Goal: Task Accomplishment & Management: Manage account settings

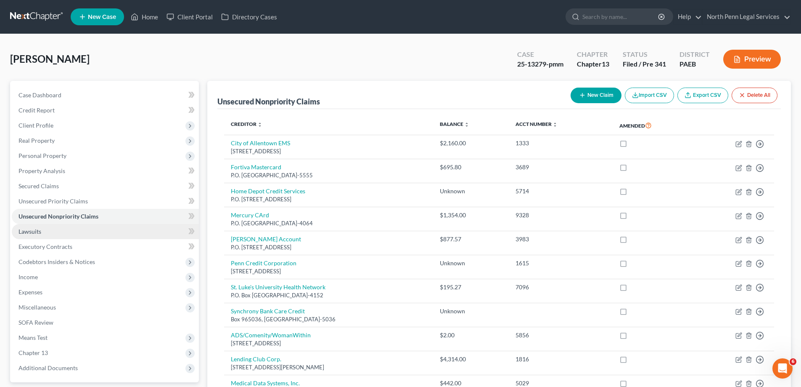
click at [92, 233] on link "Lawsuits" at bounding box center [105, 231] width 187 height 15
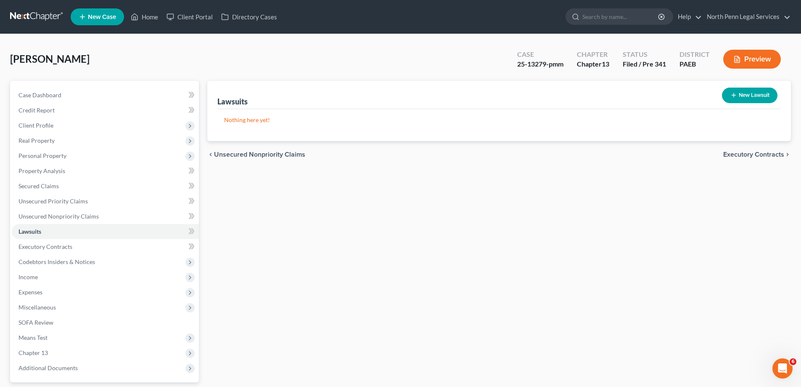
click at [752, 156] on span "Executory Contracts" at bounding box center [753, 154] width 61 height 7
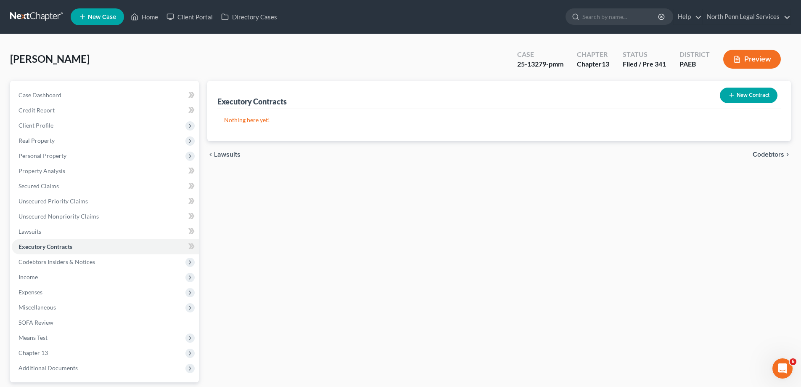
click at [756, 152] on span "Codebtors" at bounding box center [769, 154] width 32 height 7
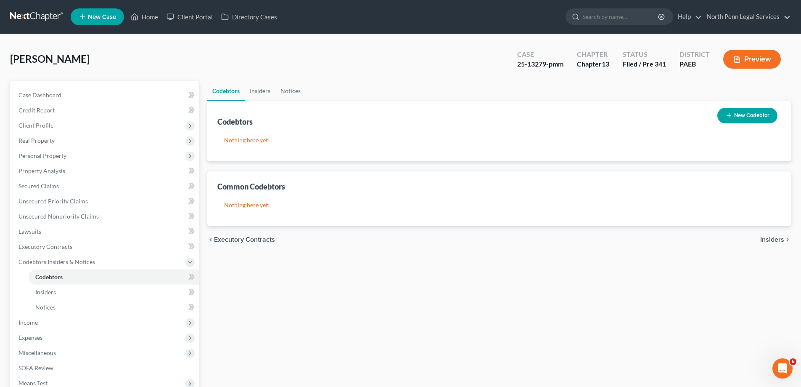
click at [765, 241] on span "Insiders" at bounding box center [772, 239] width 24 height 7
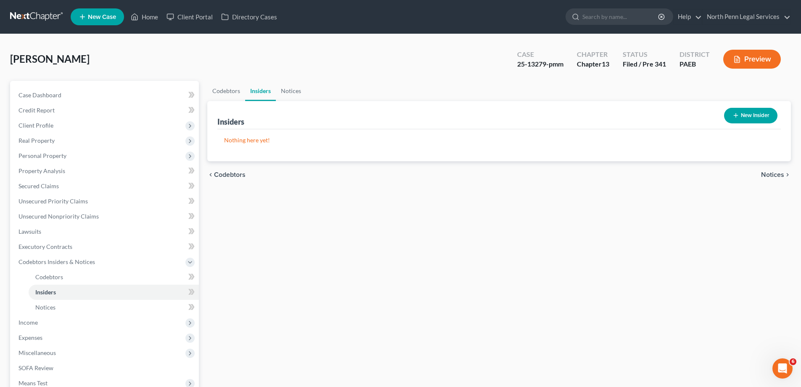
click at [777, 168] on div "chevron_left Codebtors Notices chevron_right" at bounding box center [499, 174] width 584 height 27
click at [774, 179] on div "chevron_left Codebtors Notices chevron_right" at bounding box center [499, 174] width 584 height 27
click at [774, 174] on span "Notices" at bounding box center [772, 174] width 23 height 7
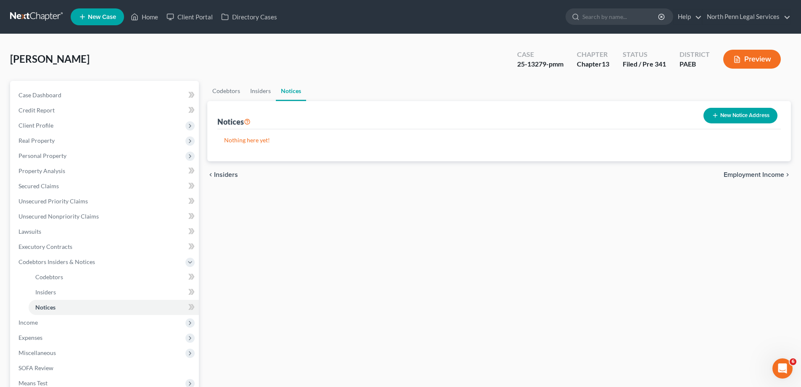
click at [774, 174] on span "Employment Income" at bounding box center [754, 174] width 61 height 7
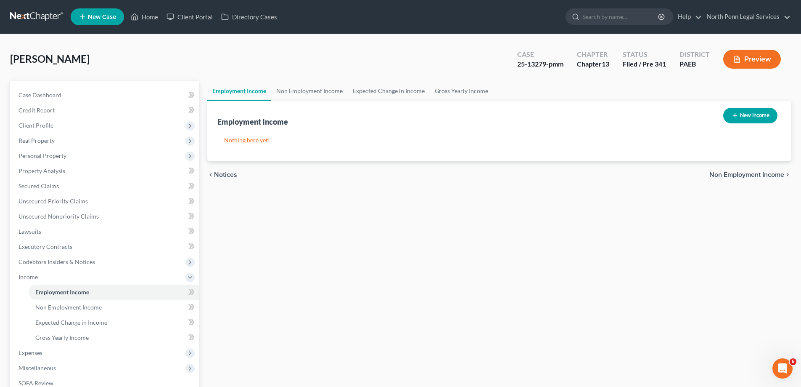
click at [774, 174] on span "Non Employment Income" at bounding box center [747, 174] width 75 height 7
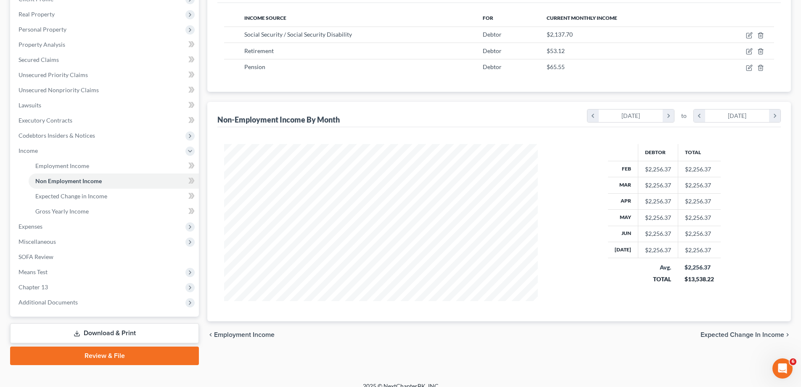
scroll to position [136, 0]
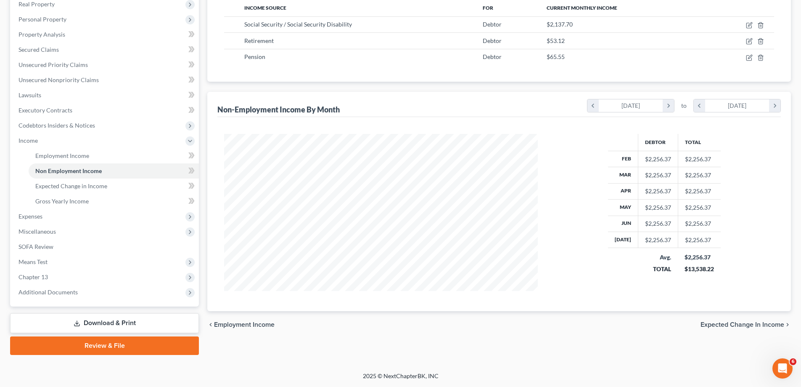
click at [753, 326] on span "Expected Change in Income" at bounding box center [743, 324] width 84 height 7
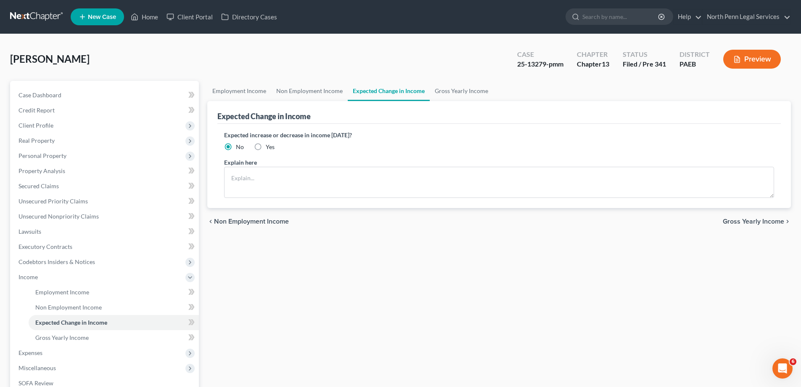
click at [763, 222] on span "Gross Yearly Income" at bounding box center [753, 221] width 61 height 7
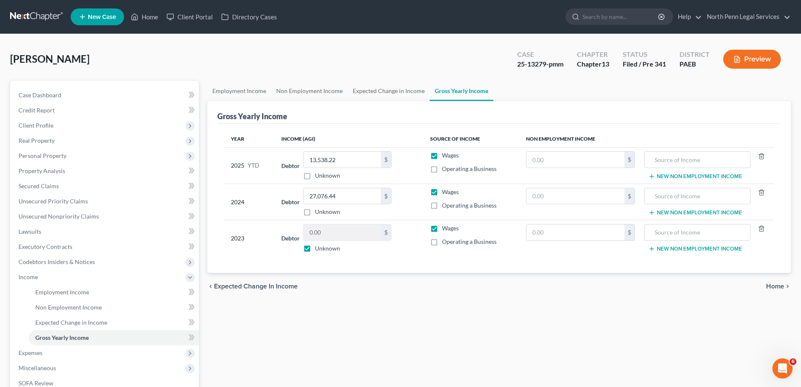
click at [784, 285] on icon "chevron_right" at bounding box center [787, 286] width 7 height 7
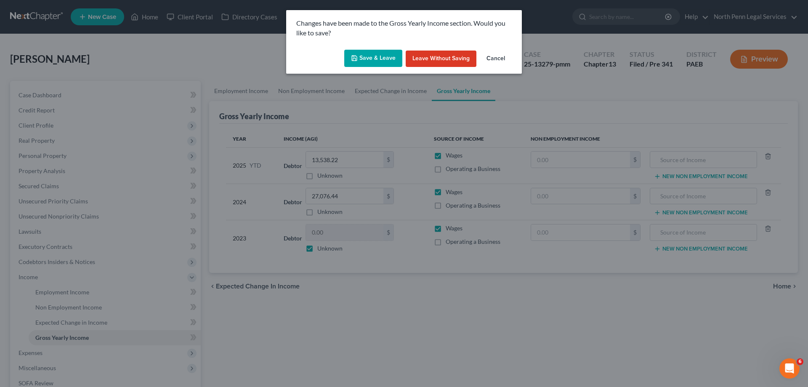
click at [383, 60] on button "Save & Leave" at bounding box center [373, 59] width 58 height 18
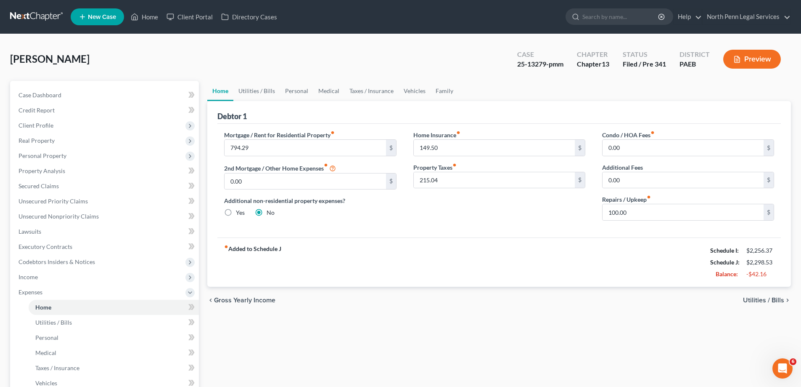
click at [778, 297] on span "Utilities / Bills" at bounding box center [763, 300] width 41 height 7
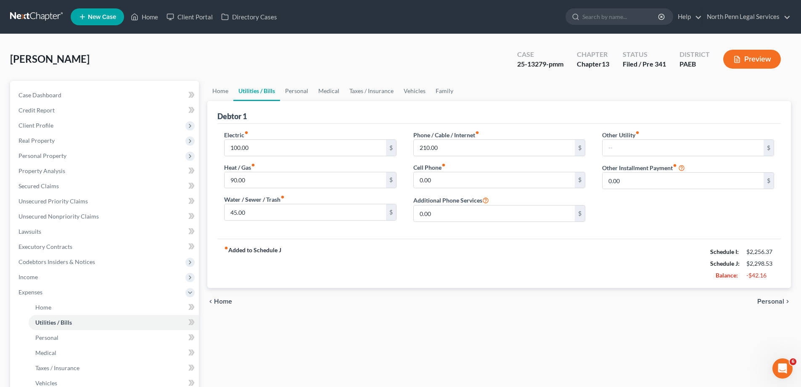
click at [764, 301] on span "Personal" at bounding box center [770, 301] width 27 height 7
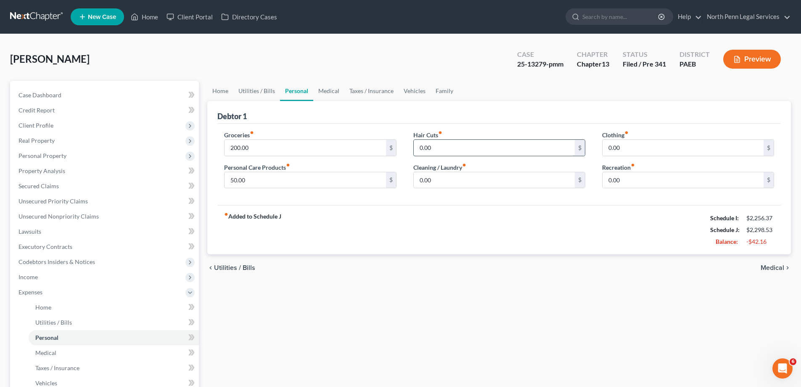
click at [530, 152] on input "0.00" at bounding box center [494, 148] width 161 height 16
type input "20.00"
click at [658, 146] on input "0.00" at bounding box center [683, 148] width 161 height 16
type input "2"
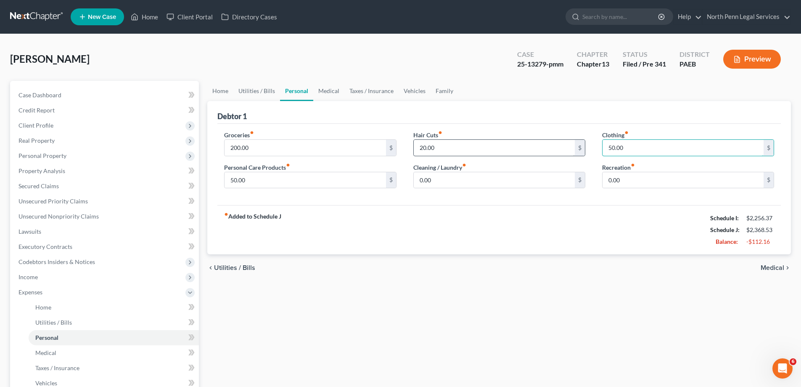
type input "50.00"
click at [540, 148] on input "20.00" at bounding box center [494, 148] width 161 height 16
type input "10.00"
click at [769, 267] on span "Medical" at bounding box center [773, 267] width 24 height 7
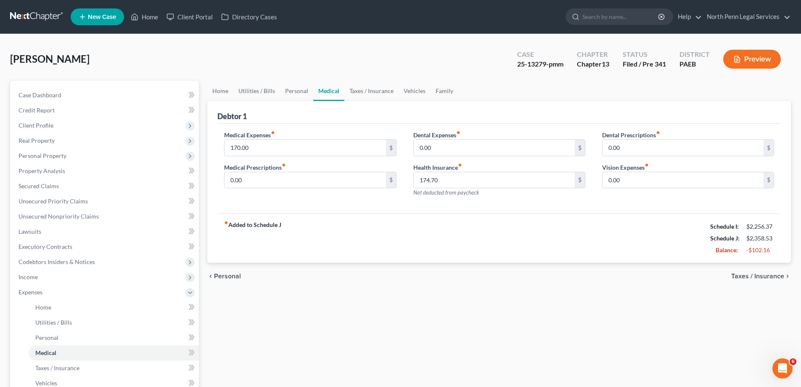
click at [777, 275] on span "Taxes / Insurance" at bounding box center [757, 276] width 53 height 7
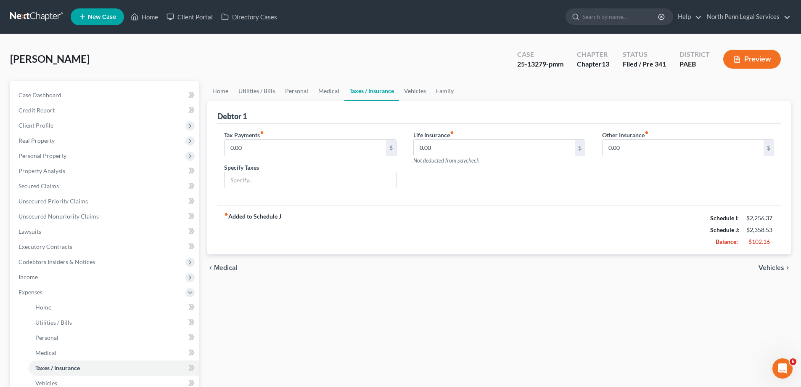
click at [773, 262] on div "chevron_left Medical Vehicles chevron_right" at bounding box center [499, 267] width 584 height 27
click at [772, 265] on span "Vehicles" at bounding box center [772, 267] width 26 height 7
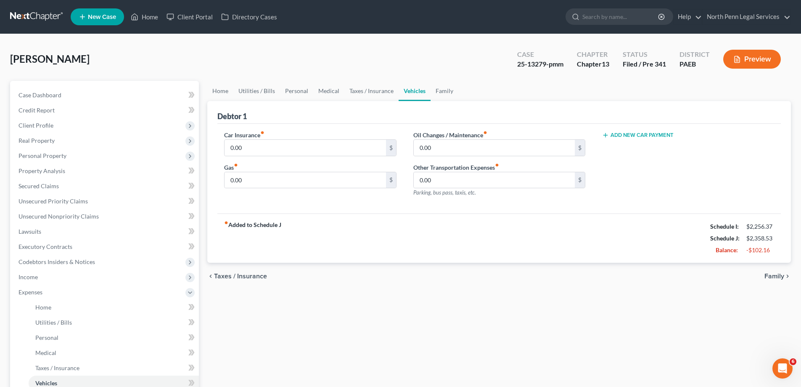
click at [773, 279] on span "Family" at bounding box center [775, 276] width 20 height 7
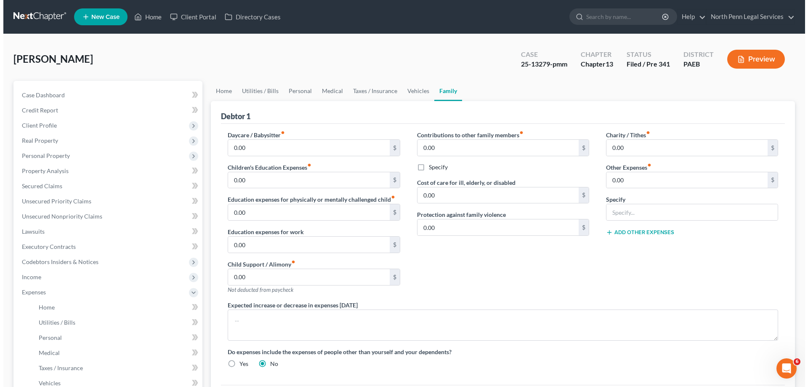
scroll to position [126, 0]
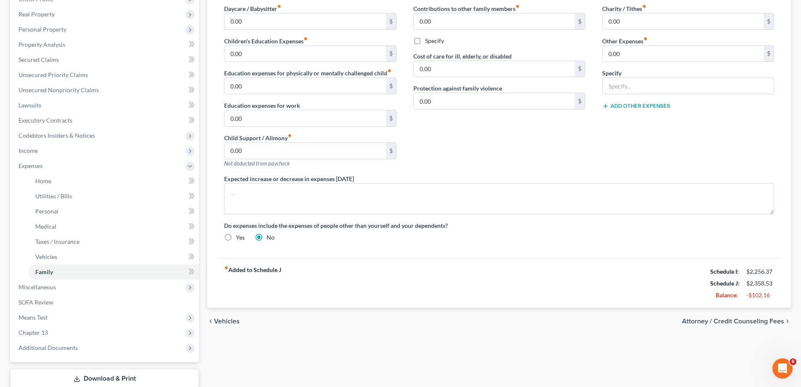
click at [773, 318] on span "Attorney / Credit Counseling Fees" at bounding box center [733, 321] width 102 height 7
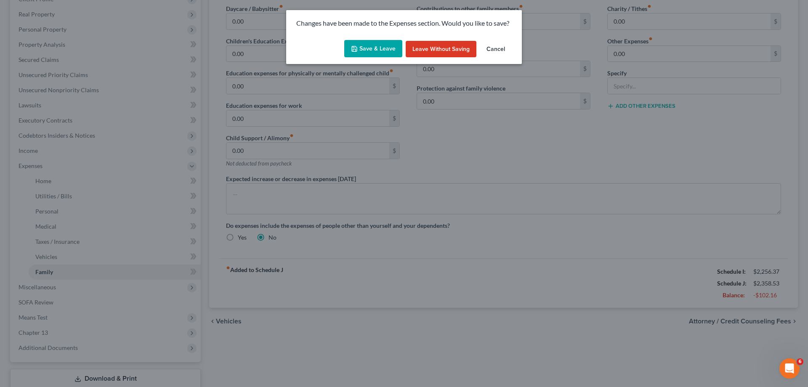
click at [387, 51] on button "Save & Leave" at bounding box center [373, 49] width 58 height 18
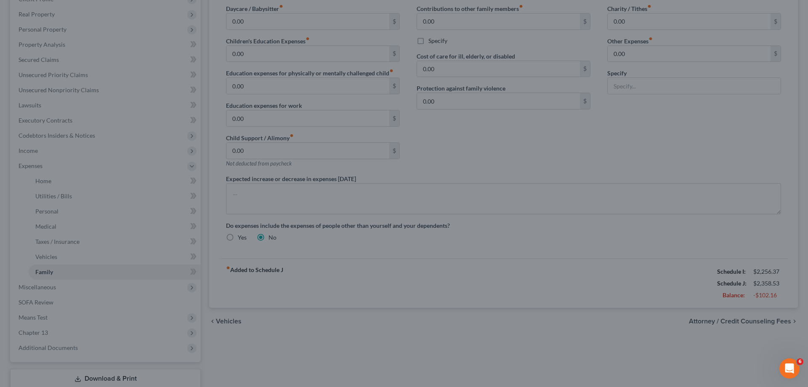
select select "0"
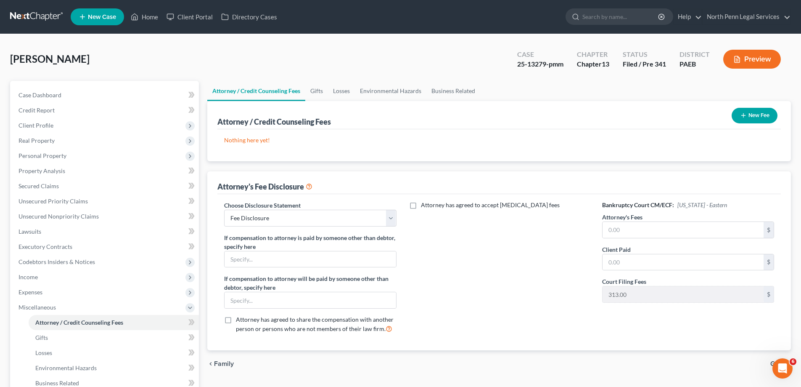
scroll to position [42, 0]
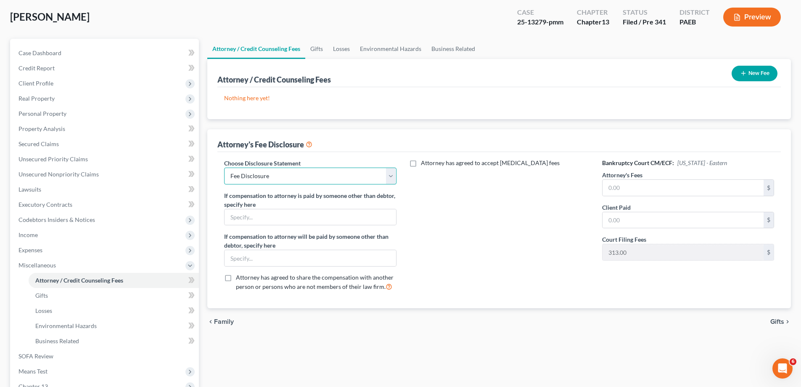
click at [381, 176] on select "Select Fee Disclosure" at bounding box center [310, 175] width 172 height 17
click at [625, 197] on div "Bankruptcy Court CM/ECF: [US_STATE] - Eastern Attorney's Fees $ Client Paid $ C…" at bounding box center [688, 228] width 189 height 139
click at [626, 192] on input "text" at bounding box center [683, 188] width 161 height 16
type input "0.00"
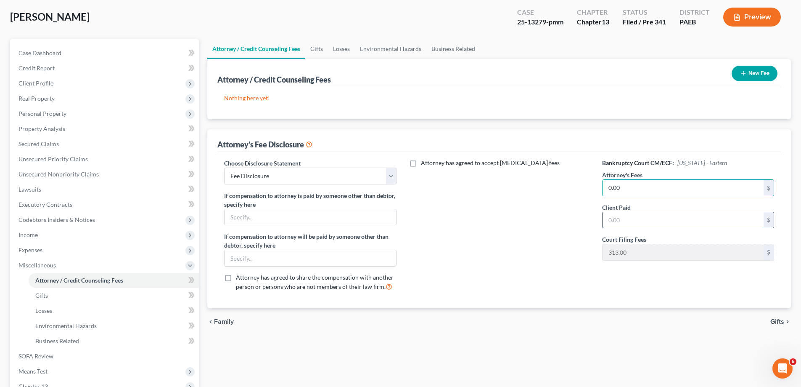
click at [628, 222] on input "text" at bounding box center [683, 220] width 161 height 16
type input "0.00"
click at [492, 227] on div "Attorney has agreed to accept [MEDICAL_DATA] fees" at bounding box center [499, 228] width 189 height 139
click at [775, 322] on span "Gifts" at bounding box center [778, 321] width 14 height 7
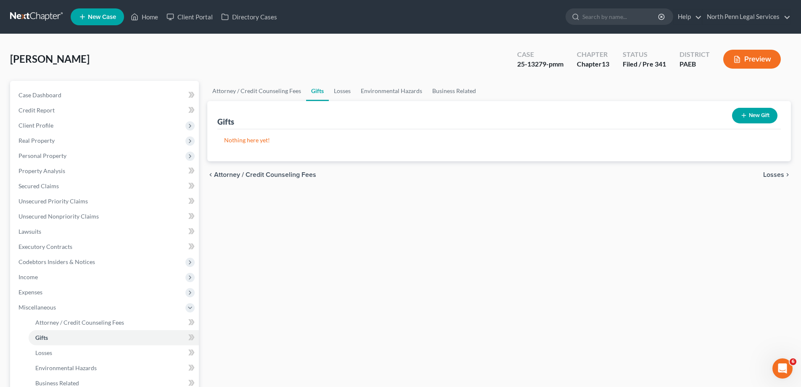
click at [778, 173] on span "Losses" at bounding box center [773, 174] width 21 height 7
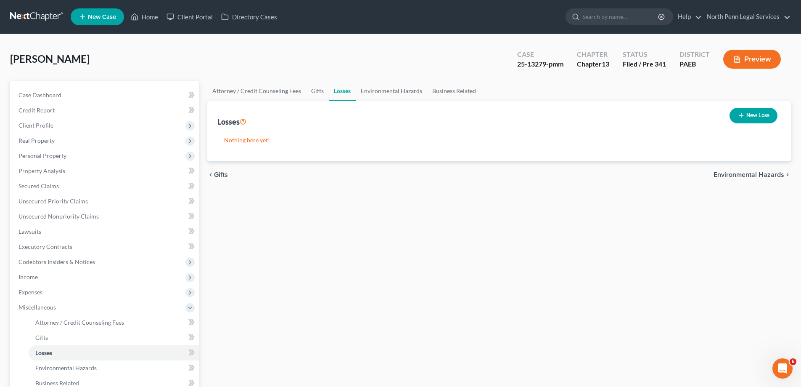
click at [778, 173] on span "Environmental Hazards" at bounding box center [749, 174] width 71 height 7
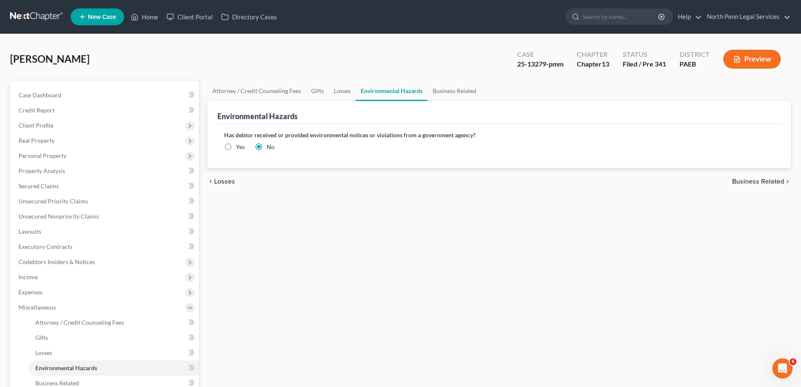
click at [778, 173] on div "chevron_left Losses Business Related chevron_right" at bounding box center [499, 181] width 584 height 27
click at [776, 180] on span "Business Related" at bounding box center [758, 181] width 52 height 7
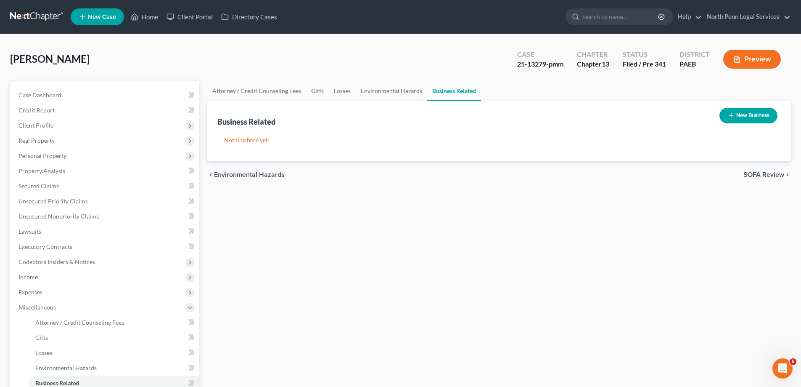
click at [774, 176] on span "SOFA Review" at bounding box center [764, 174] width 41 height 7
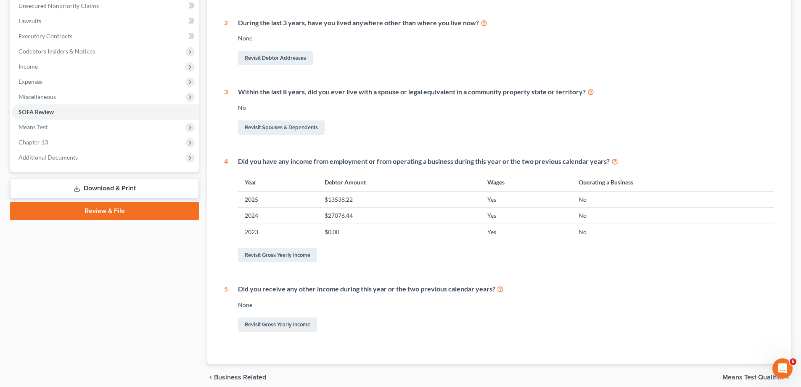
scroll to position [246, 0]
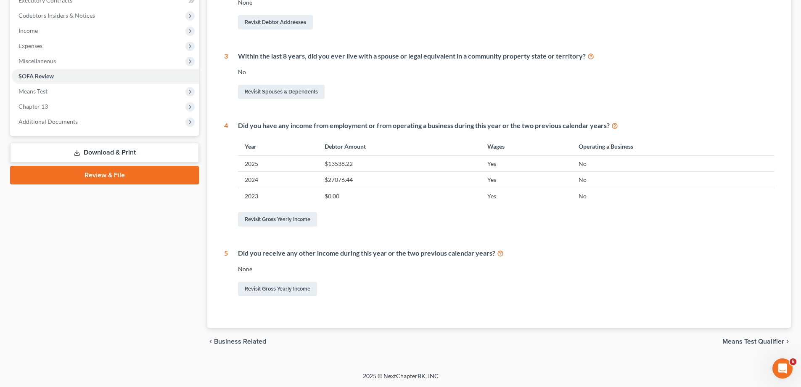
click at [758, 338] on span "Means Test Qualifier" at bounding box center [754, 341] width 62 height 7
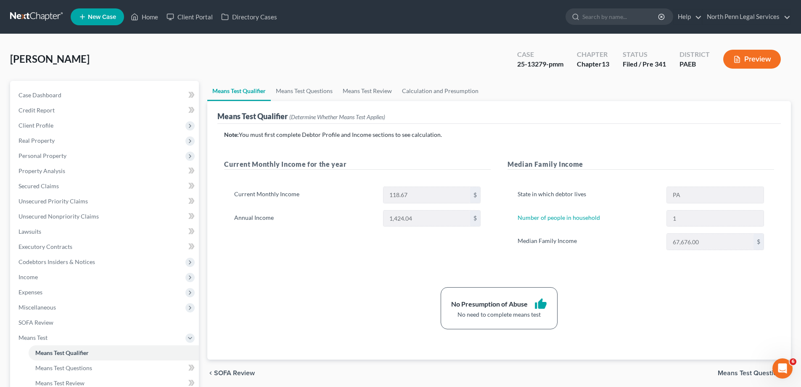
scroll to position [84, 0]
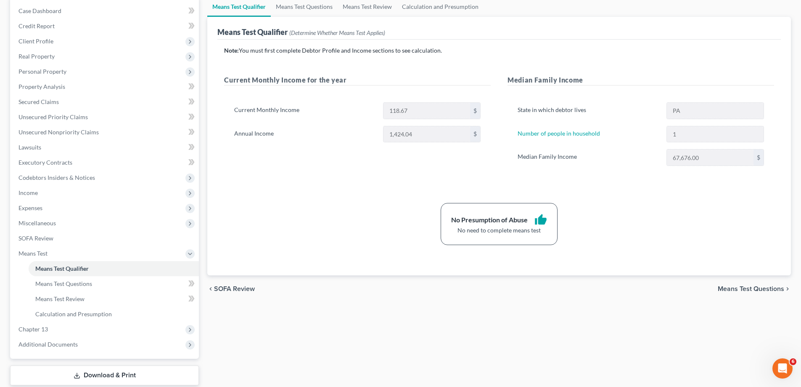
click at [765, 288] on span "Means Test Questions" at bounding box center [751, 288] width 66 height 7
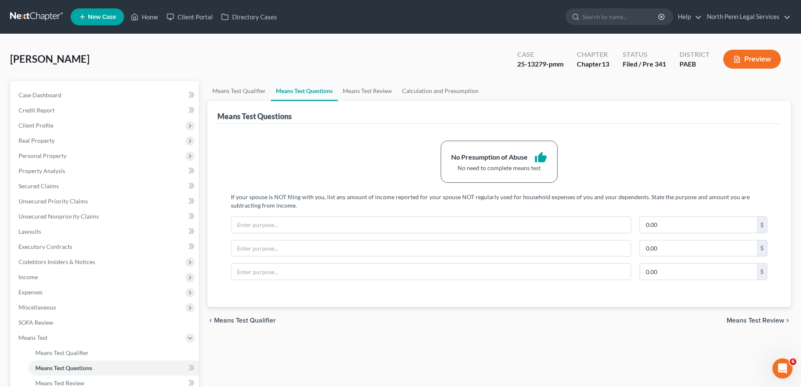
click at [756, 317] on span "Means Test Review" at bounding box center [756, 320] width 58 height 7
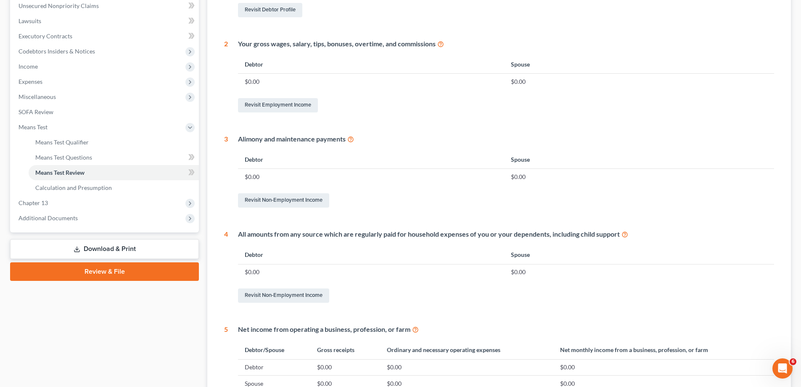
scroll to position [328, 0]
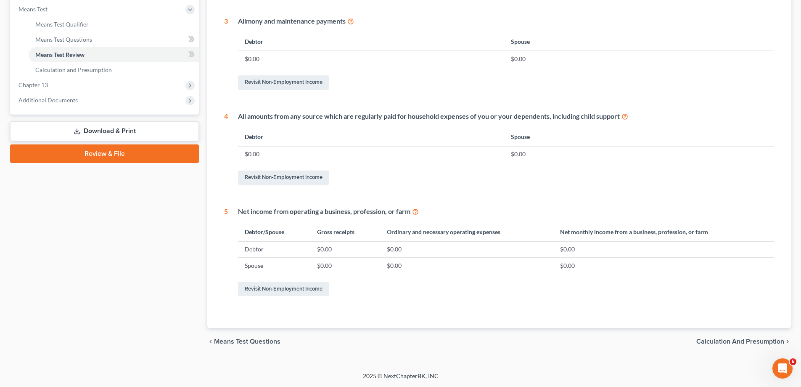
click at [736, 342] on span "Calculation and Presumption" at bounding box center [740, 341] width 88 height 7
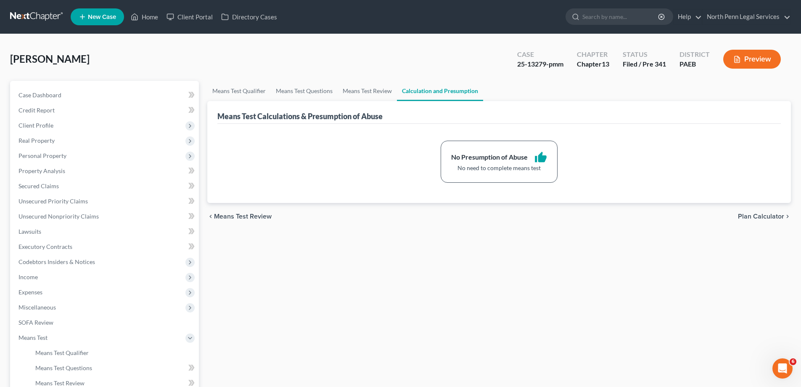
click at [760, 220] on span "Plan Calculator" at bounding box center [761, 216] width 46 height 7
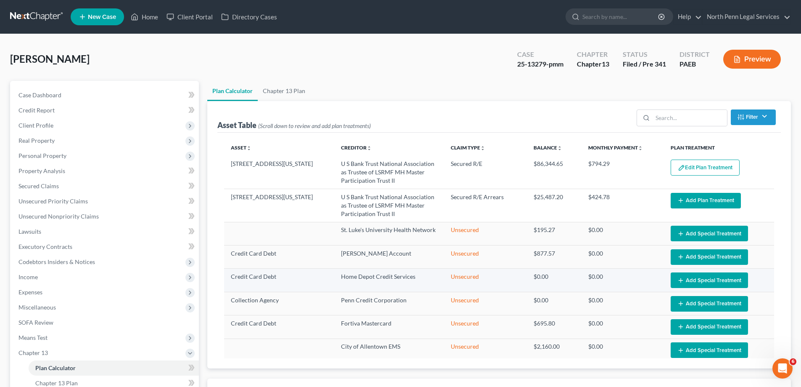
select select "59"
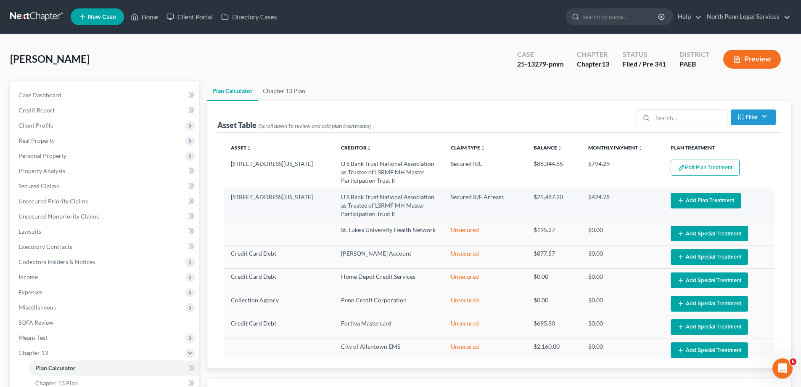
click at [702, 199] on button "Add Plan Treatment" at bounding box center [706, 201] width 70 height 16
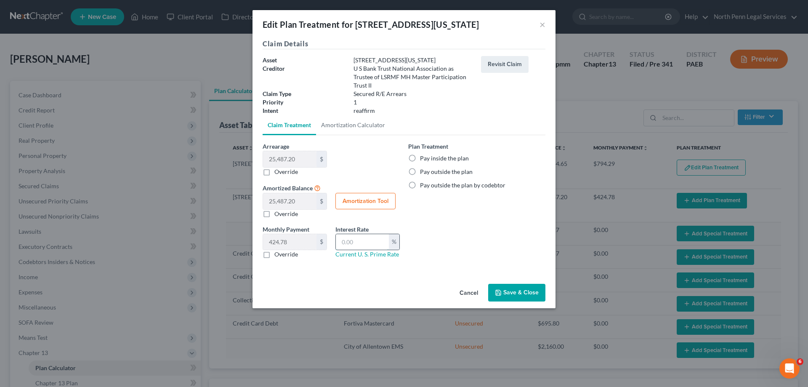
click at [365, 242] on input "text" at bounding box center [362, 242] width 53 height 16
click at [540, 23] on button "×" at bounding box center [542, 24] width 6 height 10
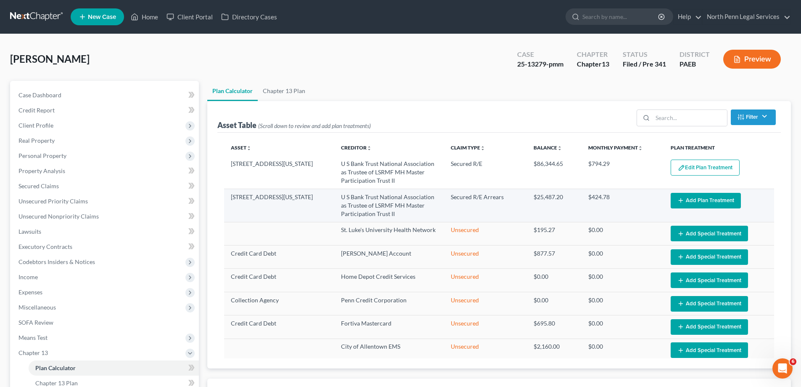
click at [710, 201] on button "Add Plan Treatment" at bounding box center [706, 201] width 70 height 16
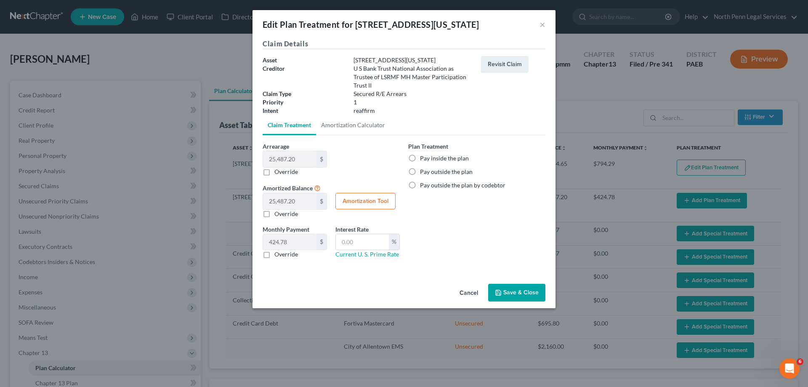
drag, startPoint x: 514, startPoint y: 291, endPoint x: 542, endPoint y: 286, distance: 28.9
click at [514, 292] on button "Save & Close" at bounding box center [516, 292] width 57 height 18
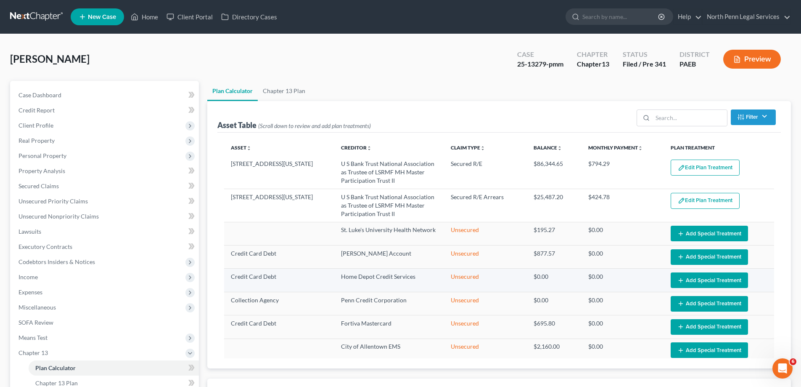
select select "59"
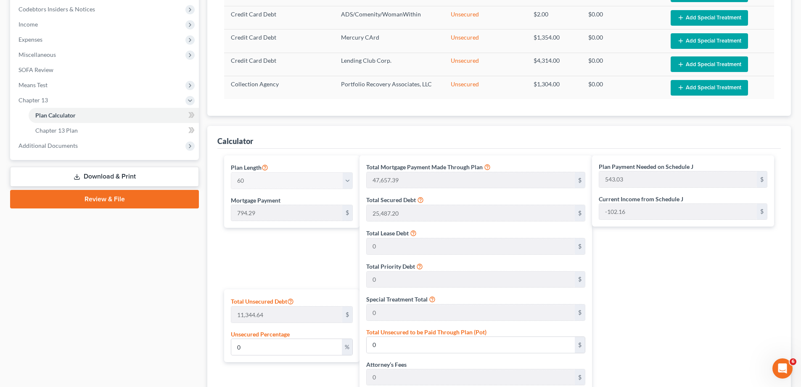
scroll to position [210, 0]
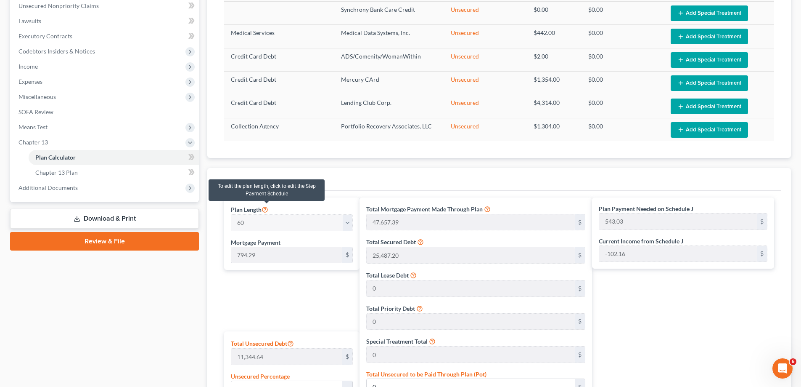
click at [268, 207] on icon at bounding box center [265, 209] width 7 height 8
click at [265, 212] on icon at bounding box center [265, 209] width 7 height 8
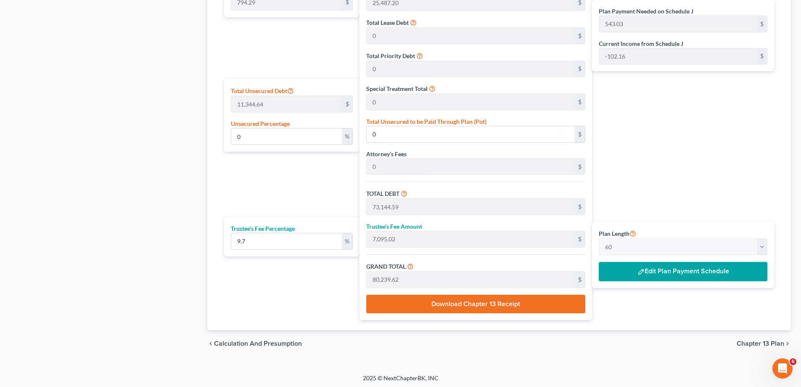
scroll to position [465, 0]
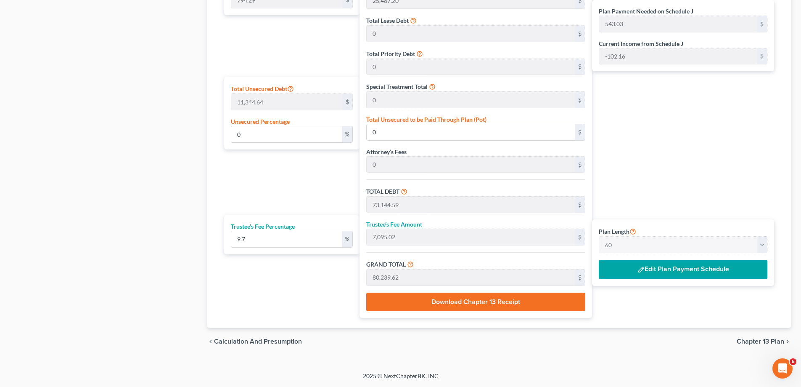
click at [622, 268] on button "Edit Plan Payment Schedule" at bounding box center [683, 269] width 169 height 19
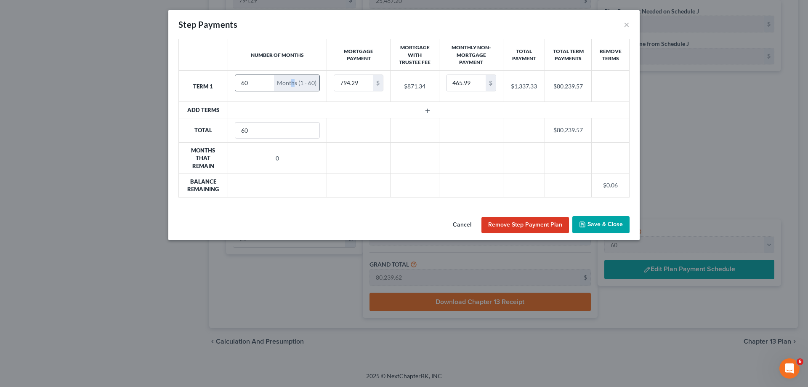
click at [294, 87] on div "Months (1 - 60)" at bounding box center [296, 83] width 45 height 16
drag, startPoint x: 251, startPoint y: 85, endPoint x: 241, endPoint y: 83, distance: 9.8
click at [238, 83] on input "60" at bounding box center [254, 83] width 39 height 16
type input "36"
click at [628, 180] on td "$32,095.89" at bounding box center [607, 186] width 44 height 24
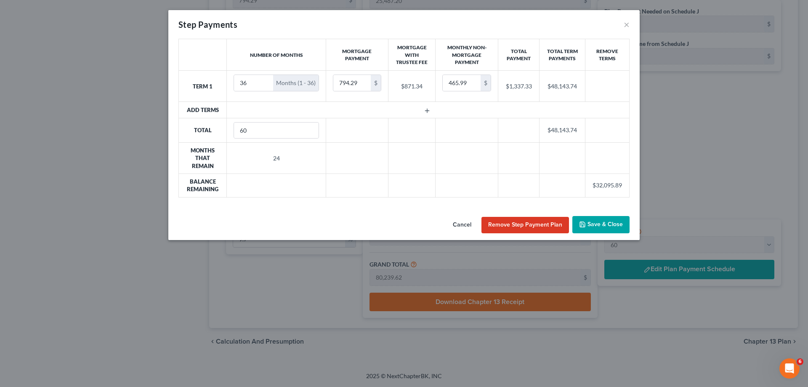
click at [359, 138] on td at bounding box center [357, 130] width 62 height 24
click at [253, 127] on input "60" at bounding box center [276, 130] width 85 height 16
click at [311, 129] on input "61" at bounding box center [276, 130] width 85 height 16
click at [310, 127] on input "62" at bounding box center [276, 130] width 85 height 16
drag, startPoint x: 302, startPoint y: 131, endPoint x: 182, endPoint y: 128, distance: 119.9
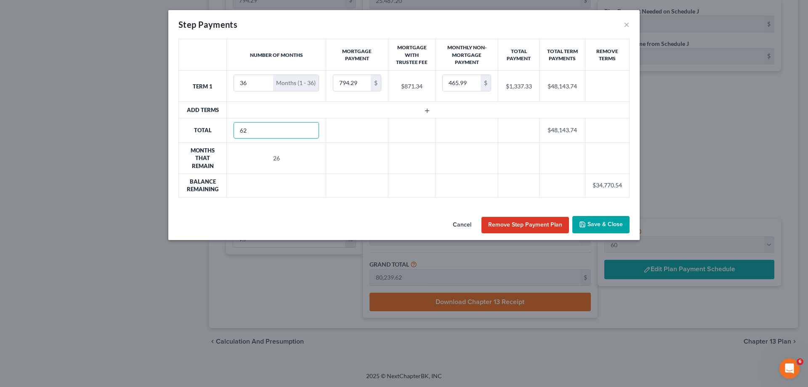
click at [183, 128] on tr "Total 62 $48,143.74" at bounding box center [404, 130] width 450 height 24
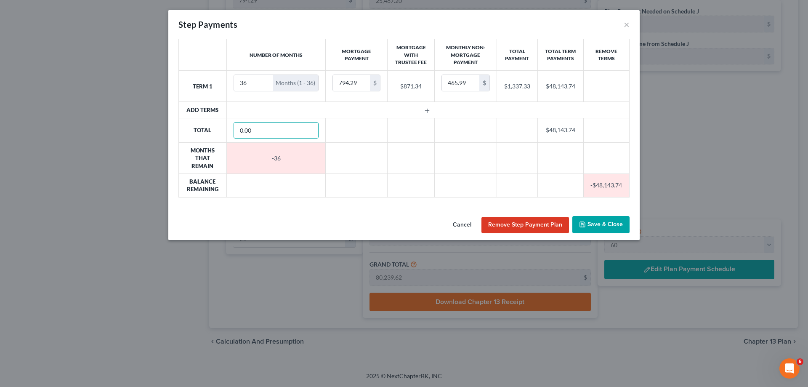
type input "0.00"
click at [279, 204] on div "Number of Months Mortgage Payment Mortgage With Trustee Fee Monthly Non-Mortgag…" at bounding box center [403, 121] width 459 height 165
drag, startPoint x: 307, startPoint y: 173, endPoint x: 308, endPoint y: 157, distance: 16.4
click at [308, 174] on td at bounding box center [275, 186] width 99 height 24
click at [288, 127] on input "0.00" at bounding box center [276, 130] width 85 height 16
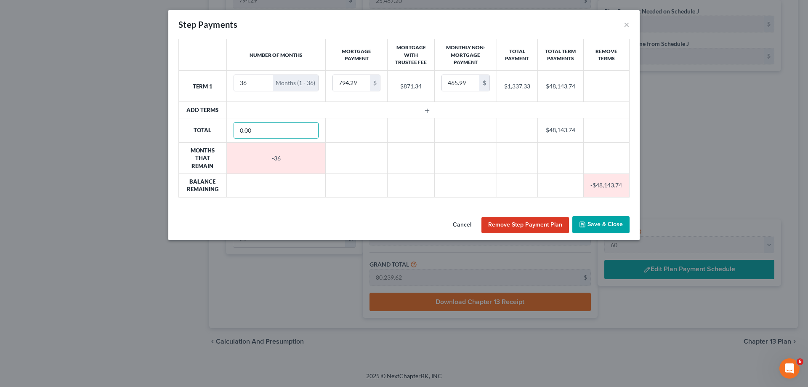
click at [525, 220] on button "Remove Step Payment Plan" at bounding box center [524, 225] width 87 height 17
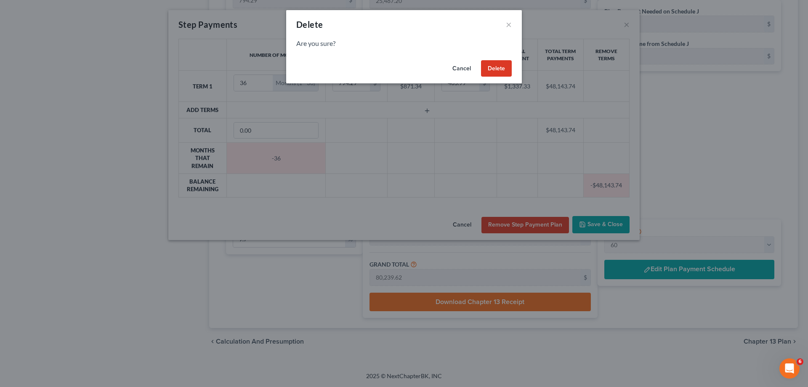
click at [346, 45] on p "Are you sure?" at bounding box center [403, 44] width 215 height 10
click at [494, 70] on button "Delete" at bounding box center [496, 68] width 31 height 17
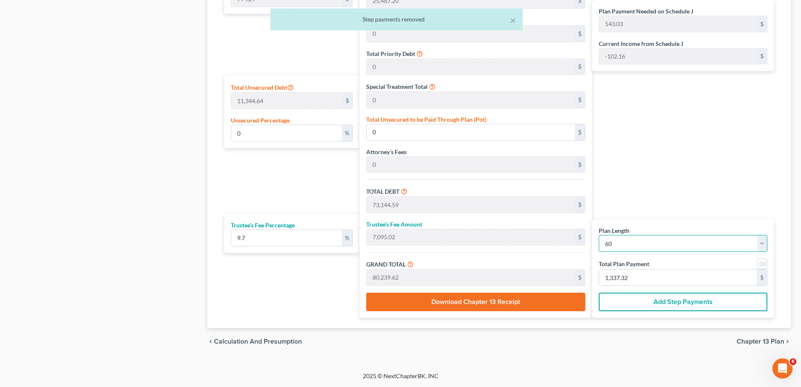
click at [649, 244] on select "1 2 3 4 5 6 7 8 9 10 11 12 13 14 15 16 17 18 19 20 21 22 23 24 25 26 27 28 29 3…" at bounding box center [683, 243] width 169 height 17
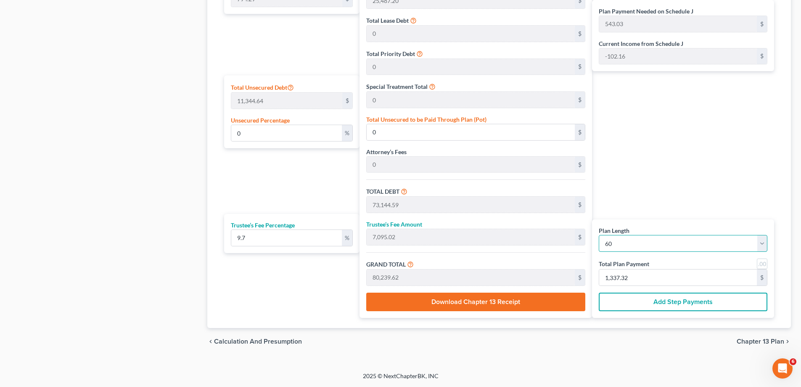
select select "35"
click at [599, 235] on select "1 2 3 4 5 6 7 8 9 10 11 12 13 14 15 16 17 18 19 20 21 22 23 24 25 26 27 28 29 3…" at bounding box center [683, 243] width 169 height 17
select select "35"
type input "28,594.44"
type input "54,081.64"
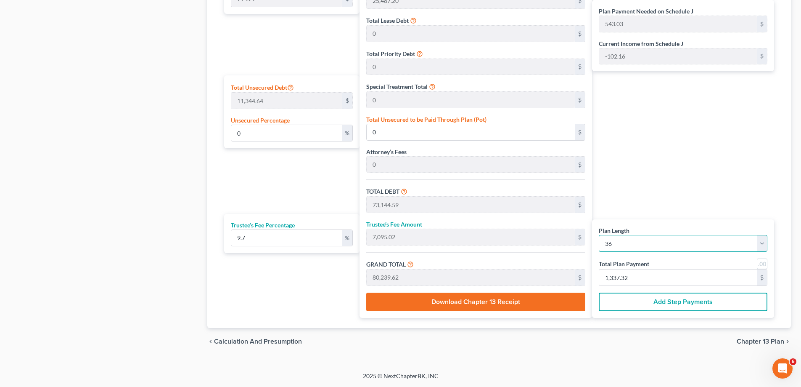
type input "5,245.91"
type input "59,327.55"
type input "853.69"
type input "1,647.98"
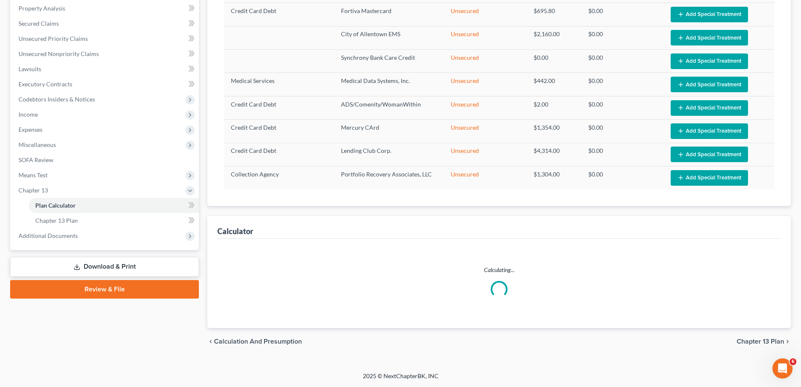
select select "35"
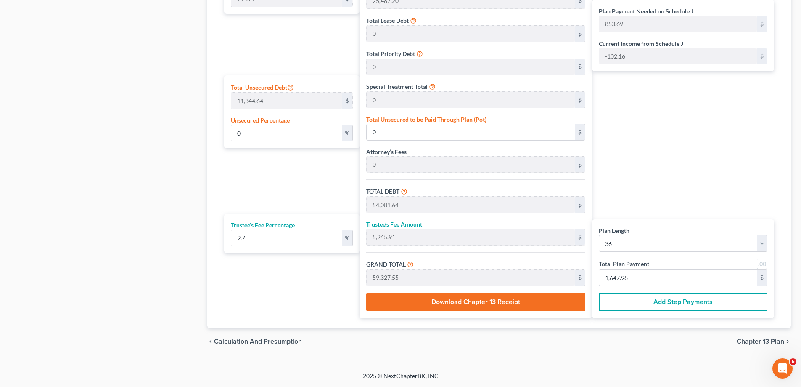
click at [675, 307] on button "Add Step Payments" at bounding box center [683, 301] width 169 height 19
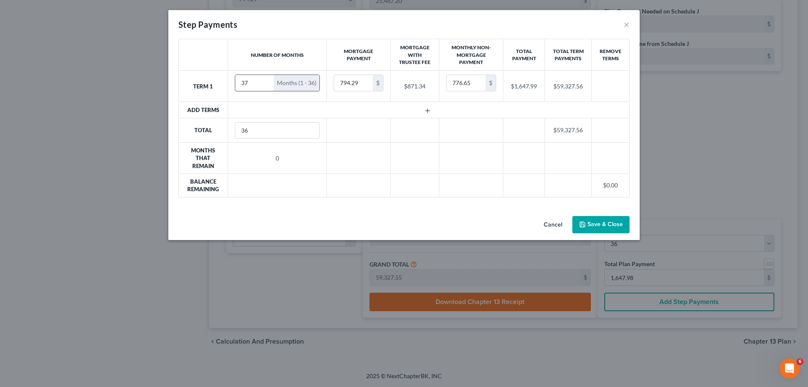
click at [263, 81] on input "37" at bounding box center [254, 83] width 39 height 16
click at [265, 84] on input "36" at bounding box center [254, 83] width 39 height 16
click at [265, 84] on input "35" at bounding box center [254, 83] width 39 height 16
click at [265, 84] on input "34" at bounding box center [254, 83] width 39 height 16
click at [265, 84] on input "33" at bounding box center [254, 83] width 39 height 16
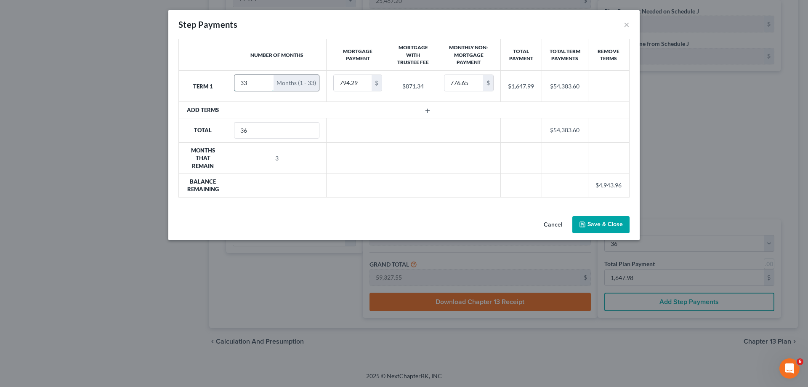
type input "3"
type input "6"
type input "200.00"
click at [532, 219] on div "Cancel Save & Close" at bounding box center [403, 226] width 471 height 28
click at [596, 227] on button "Save & Close" at bounding box center [600, 225] width 57 height 18
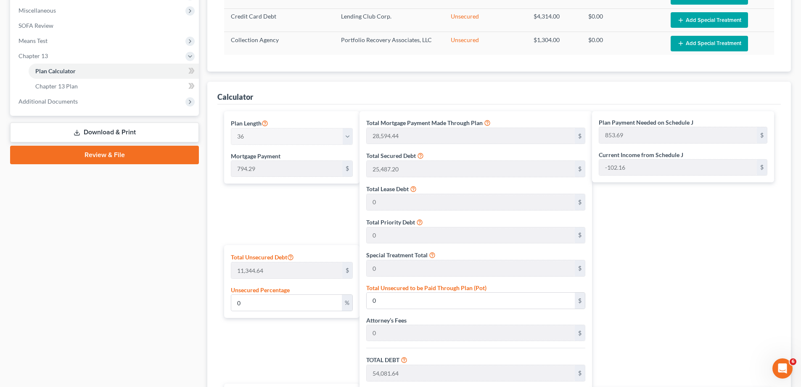
scroll to position [170, 0]
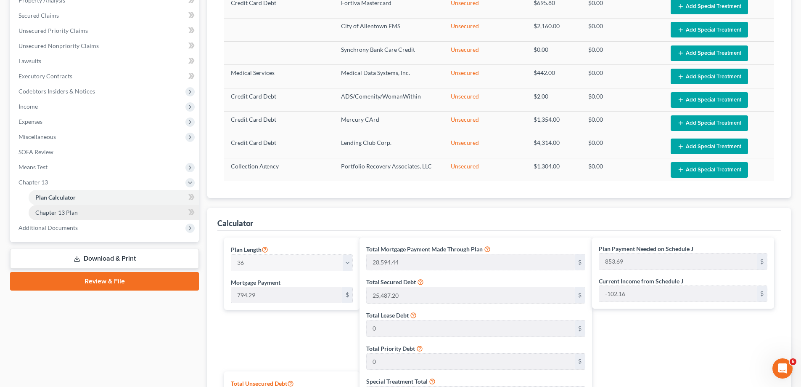
click at [108, 219] on link "Chapter 13 Plan" at bounding box center [114, 212] width 170 height 15
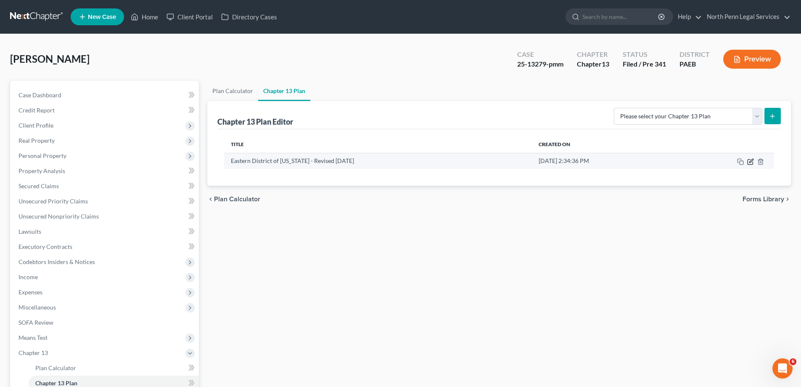
click at [751, 162] on icon "button" at bounding box center [750, 161] width 7 height 7
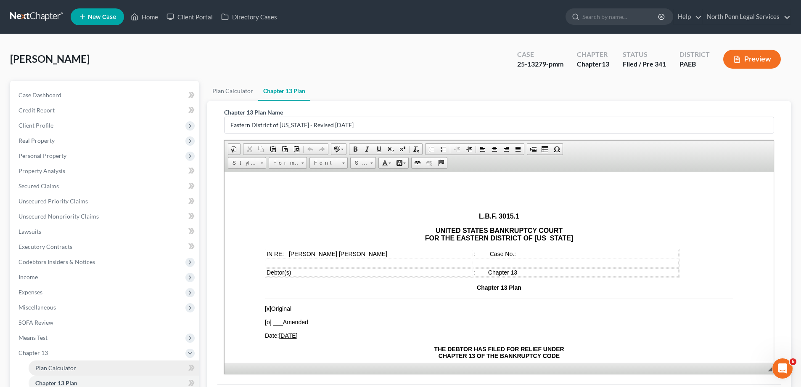
click at [77, 364] on link "Plan Calculator" at bounding box center [114, 367] width 170 height 15
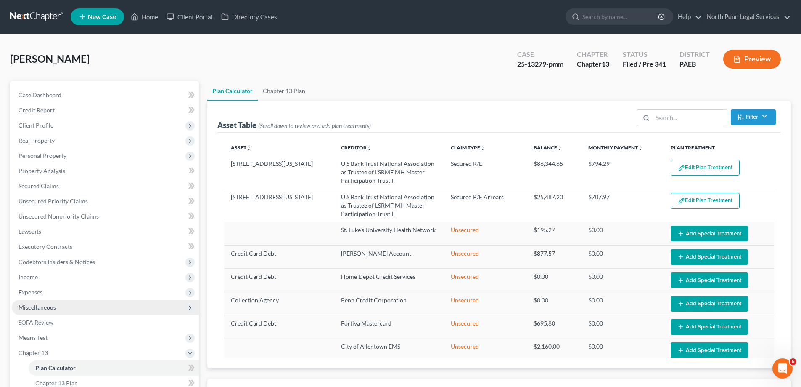
scroll to position [162, 0]
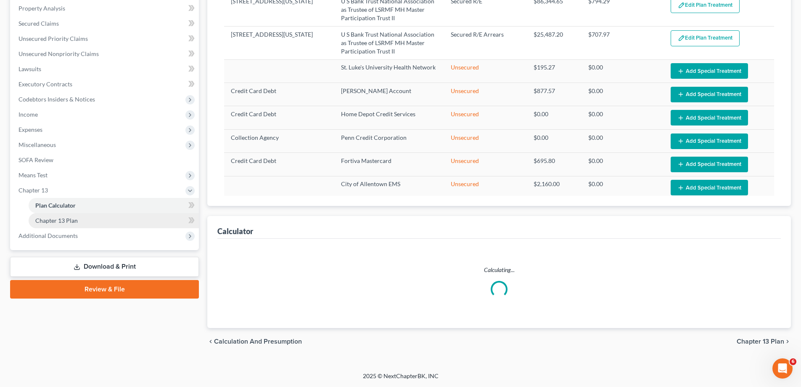
select select "35"
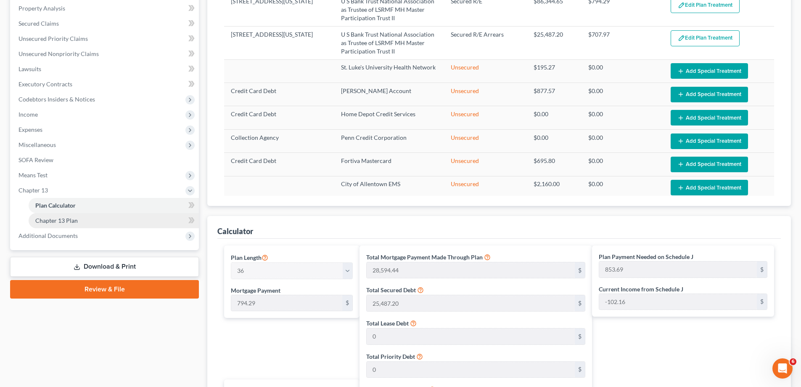
click at [125, 223] on link "Chapter 13 Plan" at bounding box center [114, 220] width 170 height 15
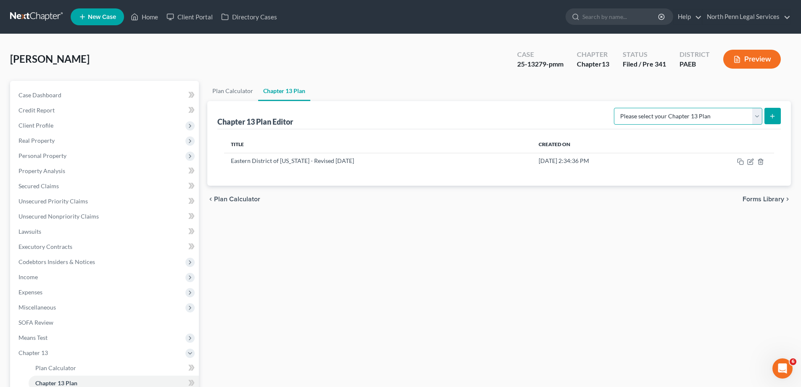
drag, startPoint x: 709, startPoint y: 110, endPoint x: 707, endPoint y: 124, distance: 13.9
click at [709, 110] on select "Please select your Chapter 13 Plan Eastern District of [US_STATE] - Effective […" at bounding box center [688, 116] width 148 height 17
select select "2"
click at [614, 108] on select "Please select your Chapter 13 Plan Eastern District of [US_STATE] - Effective […" at bounding box center [688, 116] width 148 height 17
click at [778, 116] on button "submit" at bounding box center [773, 116] width 16 height 16
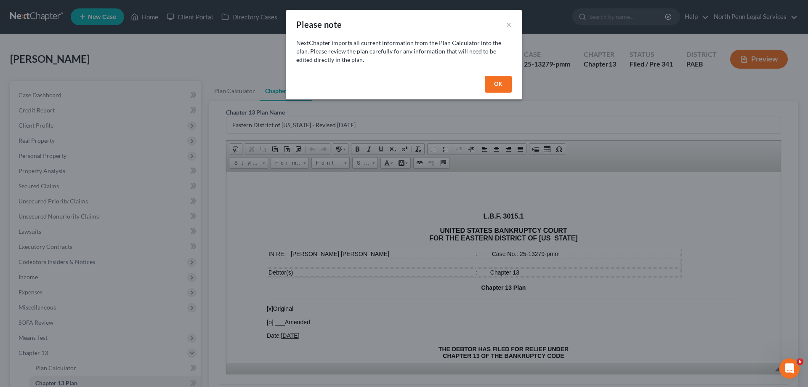
click at [504, 82] on button "OK" at bounding box center [498, 84] width 27 height 17
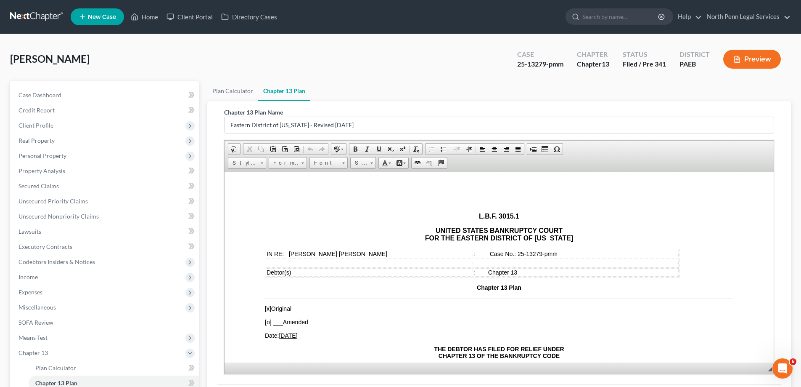
scroll to position [42, 0]
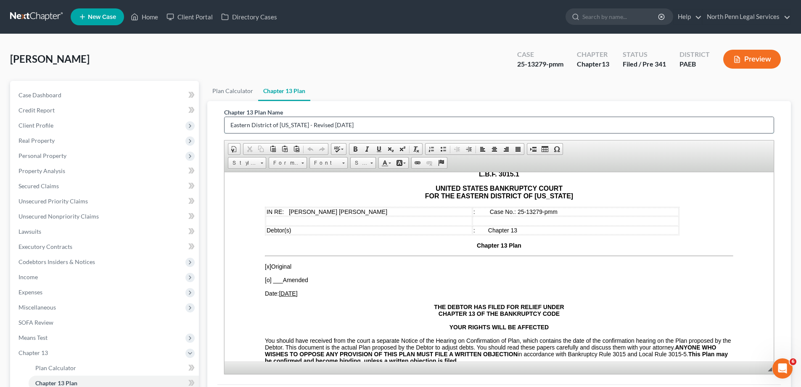
click at [379, 122] on input "Eastern District of [US_STATE] - Revised [DATE]" at bounding box center [499, 125] width 549 height 16
click at [230, 122] on input "Eastern District of [US_STATE] - Revised [DATE]" at bounding box center [499, 125] width 549 height 16
drag, startPoint x: 362, startPoint y: 125, endPoint x: 442, endPoint y: 131, distance: 79.7
click at [442, 131] on input "First Revised Plan Eastern District of [US_STATE] - Revised [DATE]" at bounding box center [499, 125] width 549 height 16
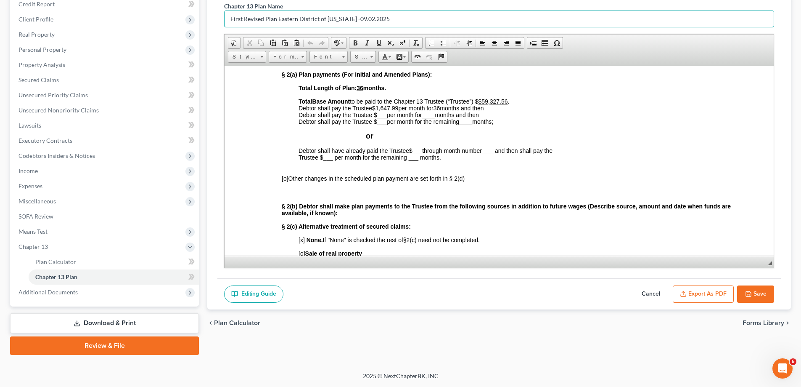
scroll to position [0, 0]
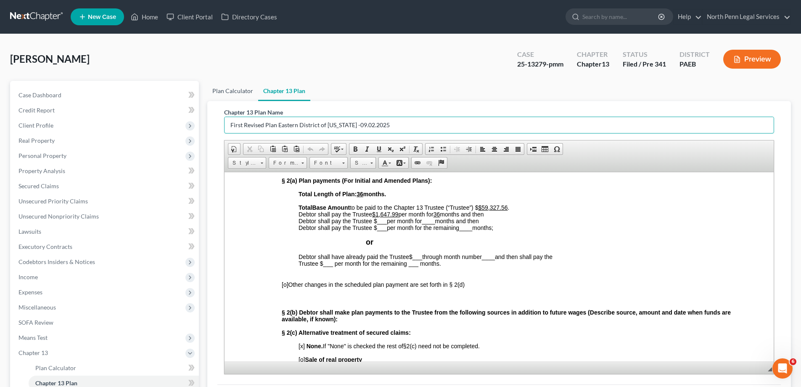
type input "First Revised Plan Eastern District of [US_STATE] -09.02.2025"
click at [222, 95] on link "Plan Calculator" at bounding box center [232, 91] width 51 height 20
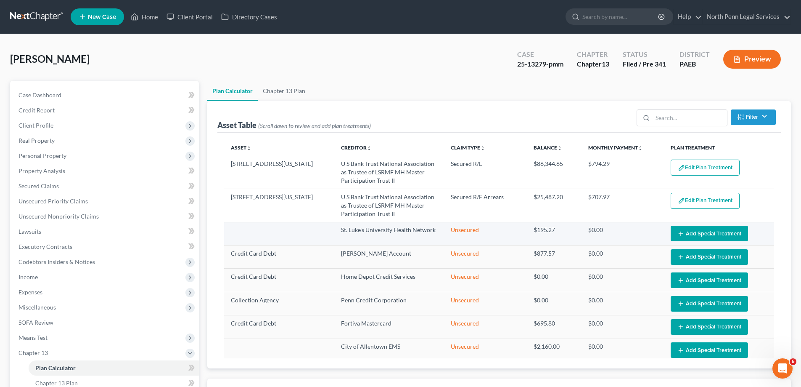
select select "35"
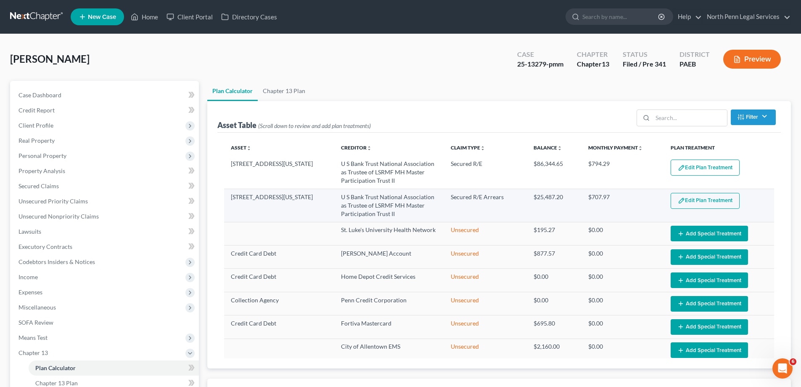
click at [711, 202] on button "Edit Plan Treatment" at bounding box center [705, 201] width 69 height 16
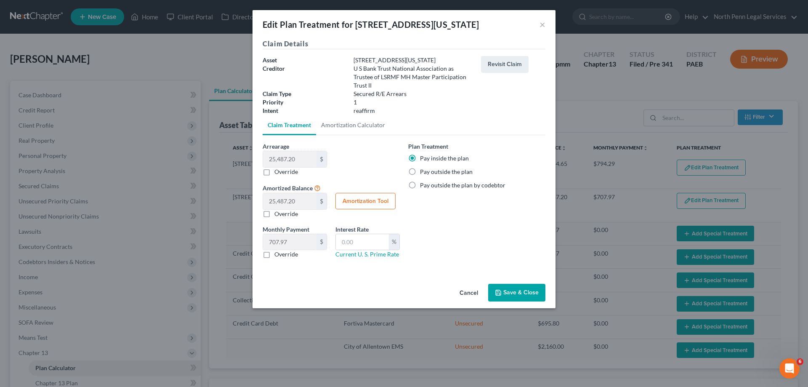
click at [516, 289] on button "Save & Close" at bounding box center [516, 292] width 57 height 18
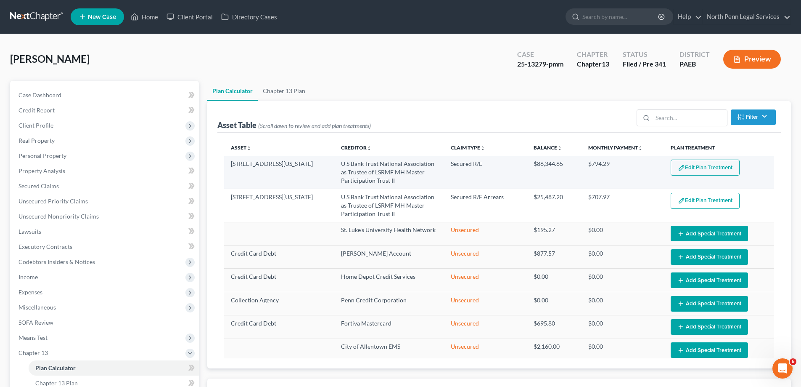
select select "35"
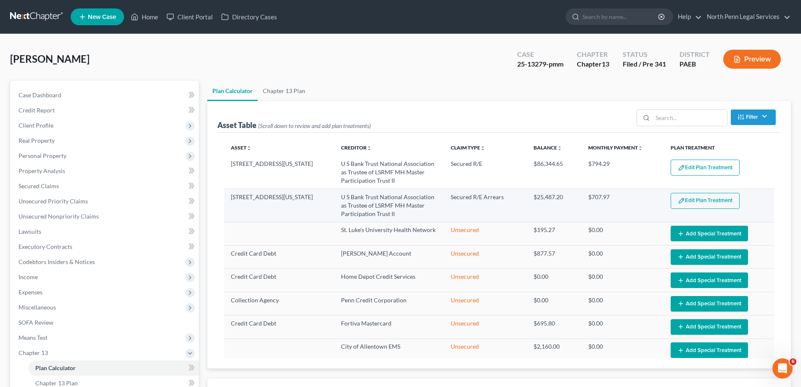
click at [691, 199] on button "Edit Plan Treatment" at bounding box center [705, 201] width 69 height 16
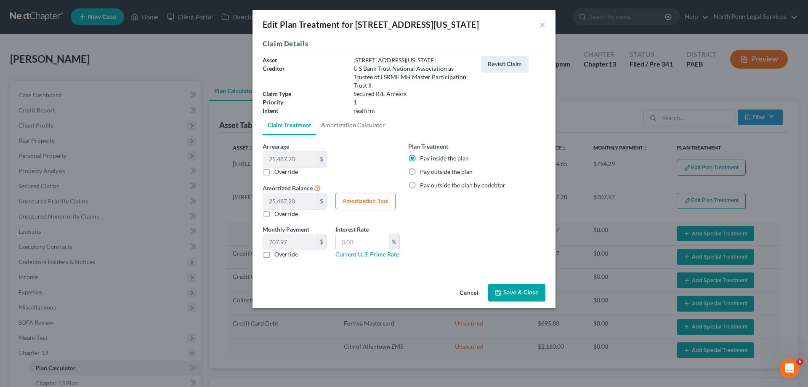
click at [274, 254] on label "Override" at bounding box center [286, 254] width 24 height 8
click at [278, 254] on input "Override" at bounding box center [280, 252] width 5 height 5
checkbox input "true"
click at [520, 295] on button "Save & Close" at bounding box center [516, 292] width 57 height 18
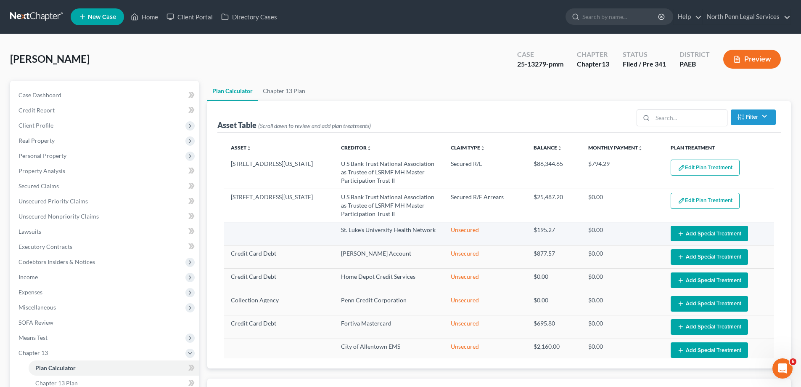
select select "35"
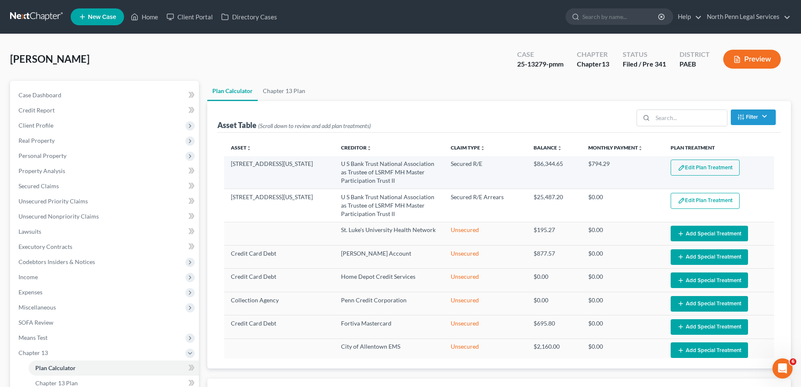
click at [687, 168] on button "Edit Plan Treatment" at bounding box center [705, 167] width 69 height 16
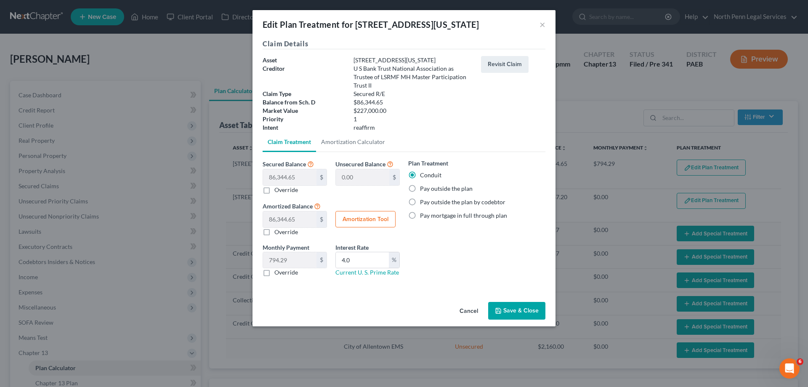
click at [274, 273] on label "Override" at bounding box center [286, 272] width 24 height 8
click at [278, 273] on input "Override" at bounding box center [280, 270] width 5 height 5
checkbox input "true"
click at [526, 310] on button "Save & Close" at bounding box center [516, 311] width 57 height 18
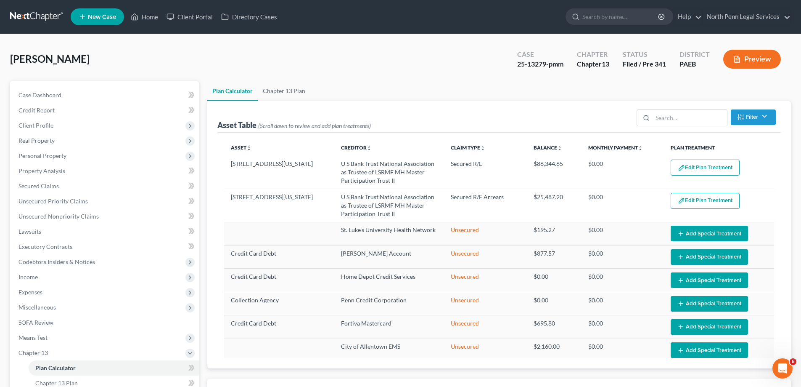
select select "35"
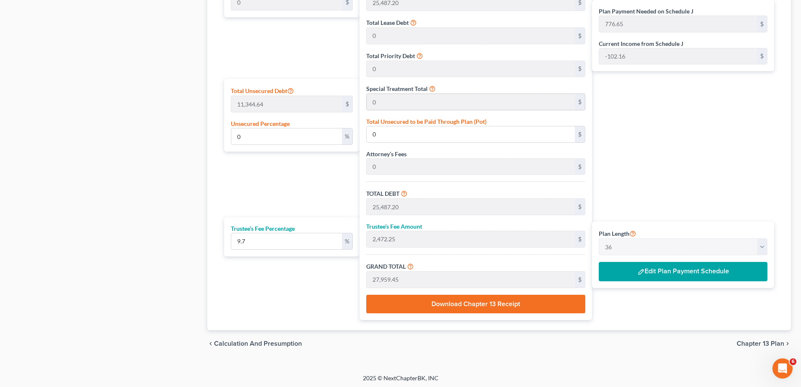
scroll to position [465, 0]
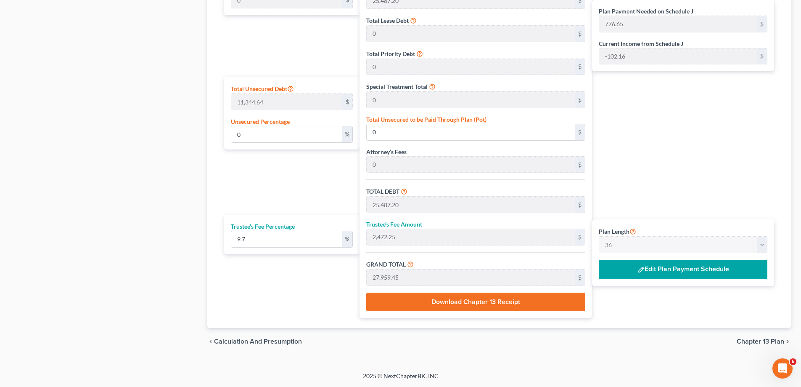
click at [514, 305] on button "Download Chapter 13 Receipt" at bounding box center [475, 301] width 219 height 19
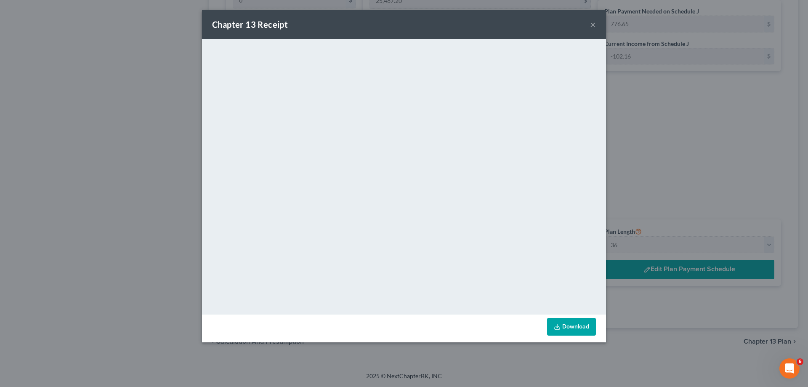
click at [598, 20] on div "Chapter 13 Receipt ×" at bounding box center [404, 24] width 404 height 29
click at [595, 28] on button "×" at bounding box center [593, 24] width 6 height 10
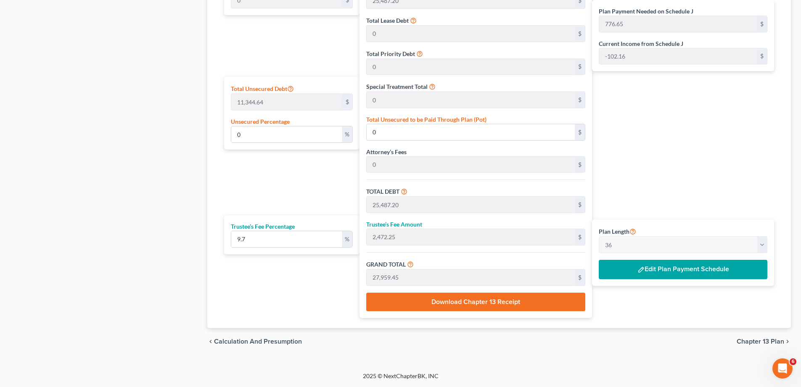
click at [779, 339] on span "Chapter 13 Plan" at bounding box center [761, 341] width 48 height 7
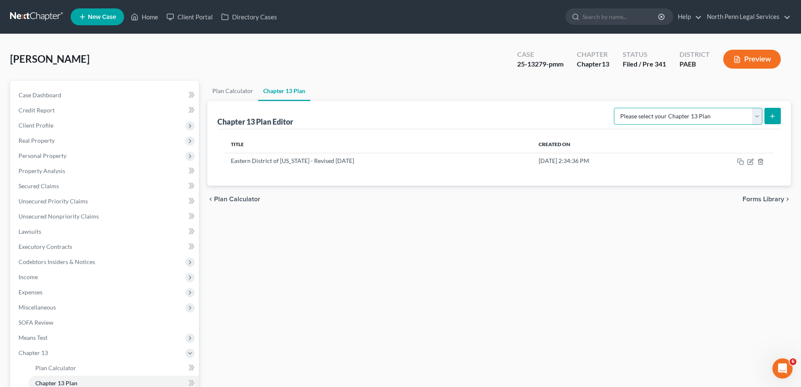
click at [756, 112] on select "Please select your Chapter 13 Plan Eastern District of [US_STATE] - Effective […" at bounding box center [688, 116] width 148 height 17
select select "2"
click at [614, 108] on select "Please select your Chapter 13 Plan Eastern District of [US_STATE] - Effective […" at bounding box center [688, 116] width 148 height 17
click at [773, 117] on line "submit" at bounding box center [773, 116] width 0 height 4
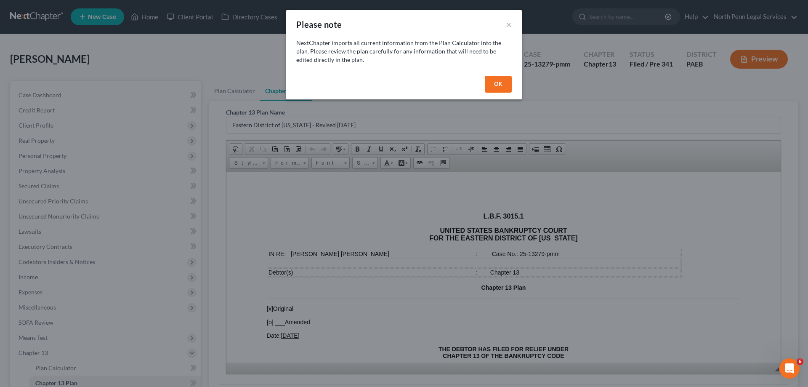
click at [496, 84] on button "OK" at bounding box center [498, 84] width 27 height 17
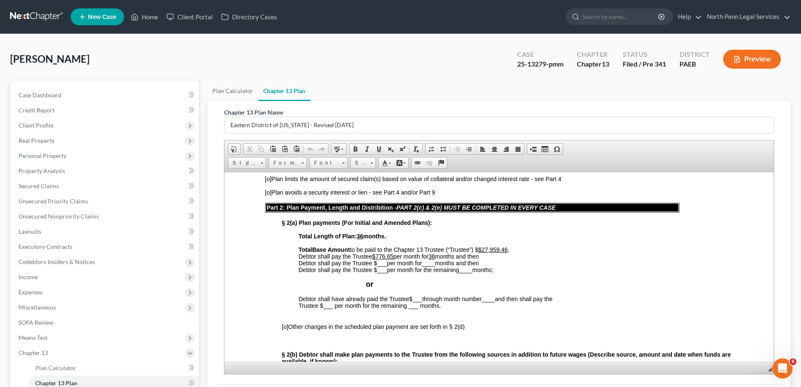
scroll to position [421, 0]
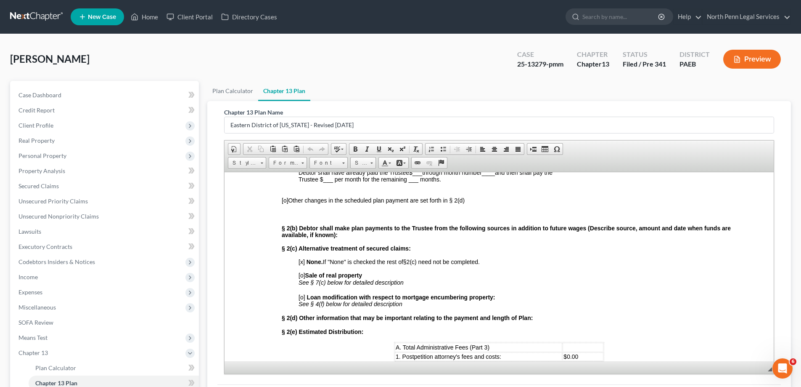
click at [303, 264] on span "[x]" at bounding box center [302, 261] width 6 height 7
click at [302, 275] on span "[o] Sale of real property" at bounding box center [331, 274] width 64 height 7
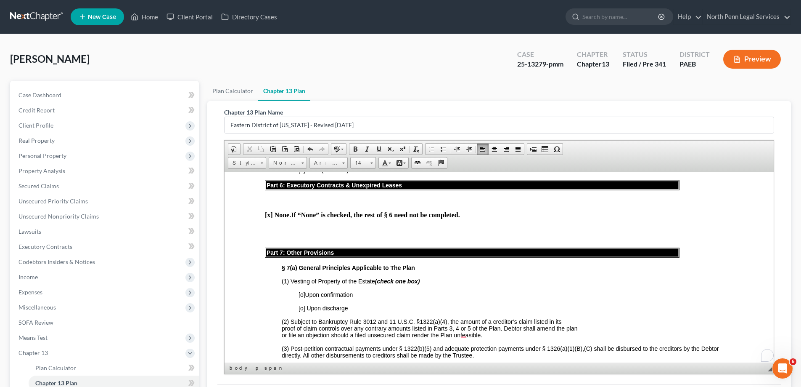
scroll to position [0, 0]
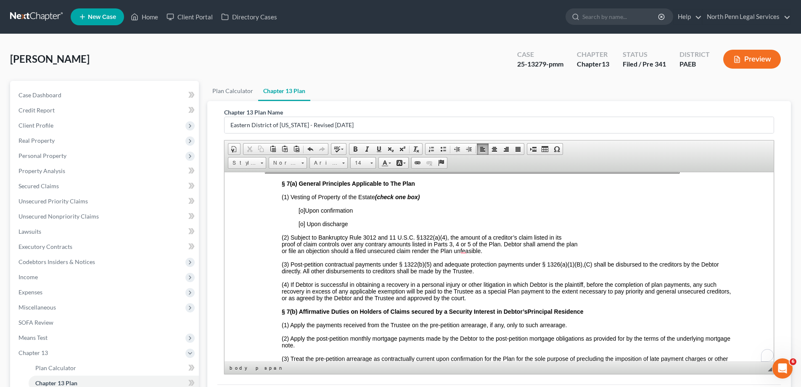
click at [302, 227] on span "[o]" at bounding box center [302, 223] width 7 height 7
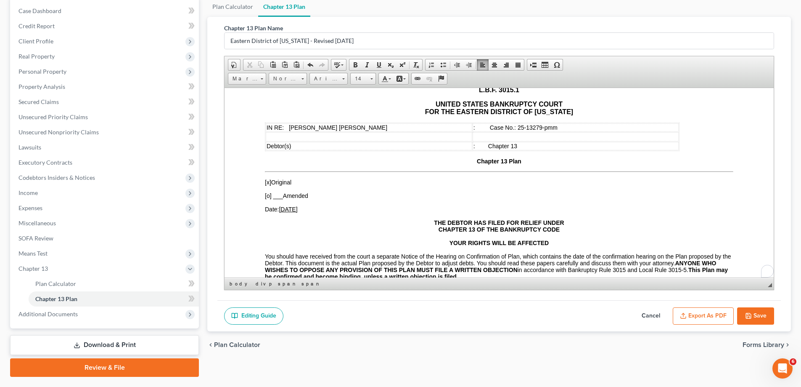
scroll to position [84, 0]
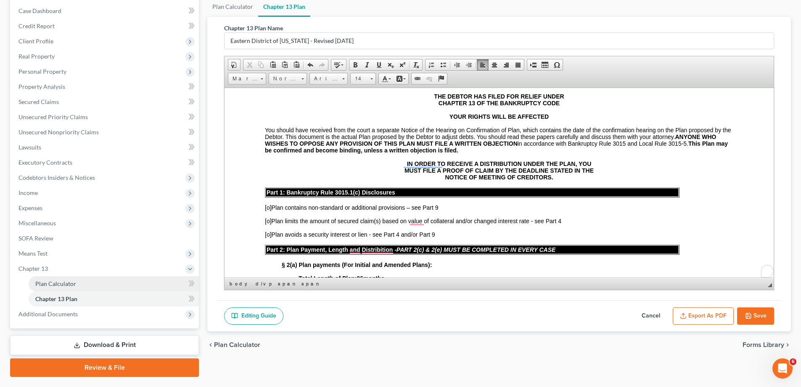
click at [58, 284] on span "Plan Calculator" at bounding box center [55, 283] width 41 height 7
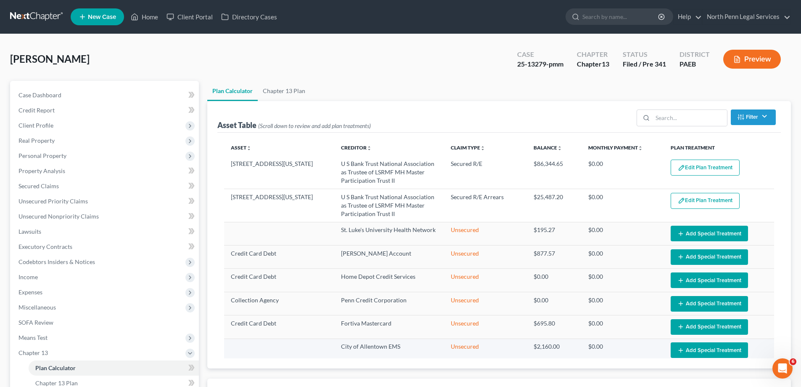
select select "35"
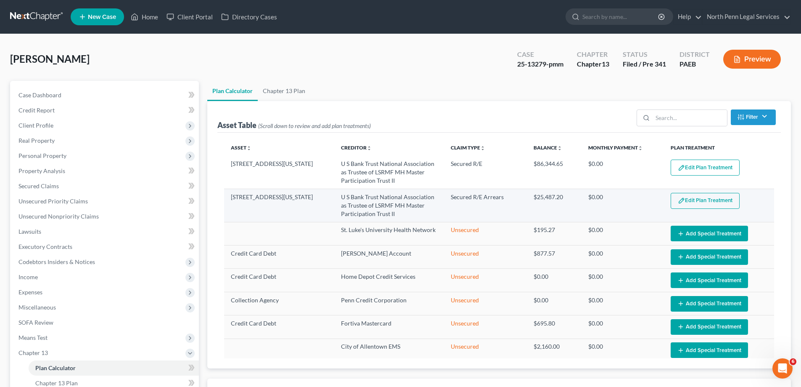
click at [695, 199] on button "Edit Plan Treatment" at bounding box center [705, 201] width 69 height 16
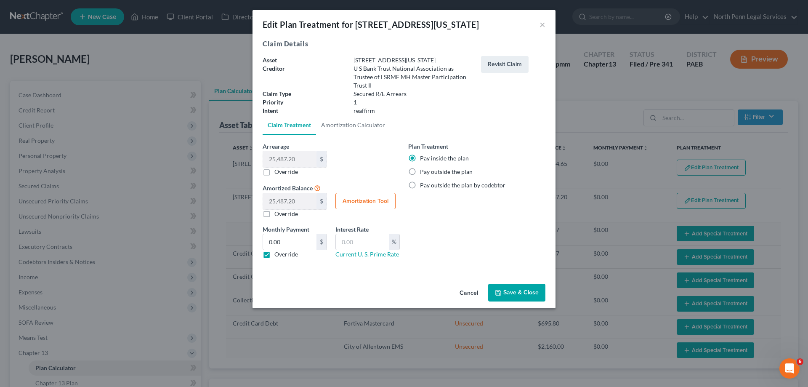
click at [522, 292] on button "Save & Close" at bounding box center [516, 292] width 57 height 18
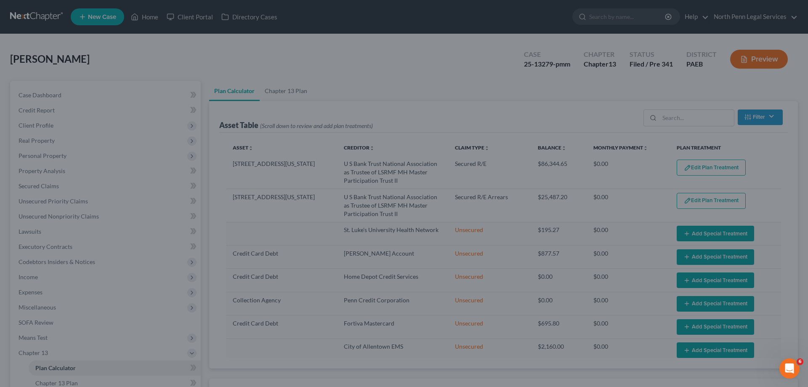
select select "35"
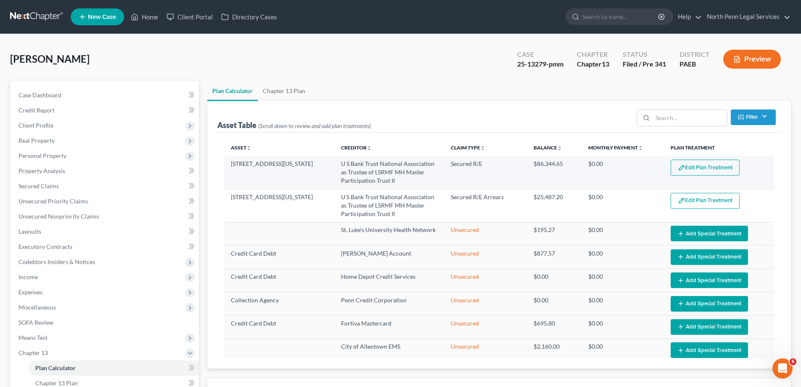
click at [703, 165] on button "Edit Plan Treatment" at bounding box center [705, 167] width 69 height 16
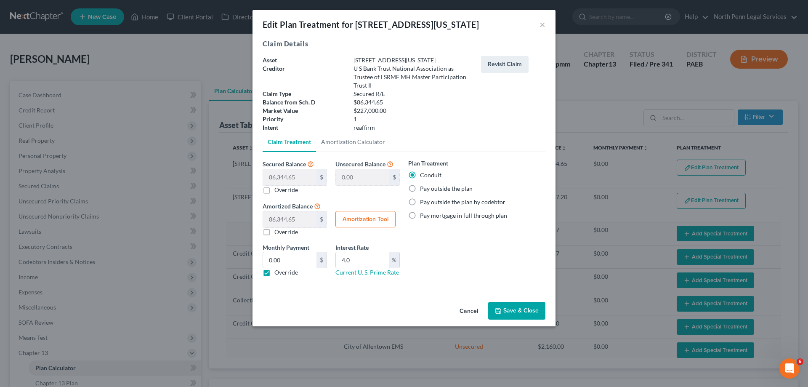
click at [516, 312] on button "Save & Close" at bounding box center [516, 311] width 57 height 18
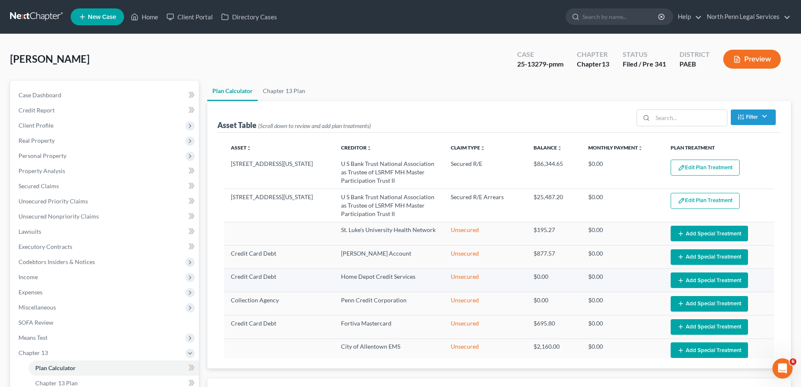
select select "35"
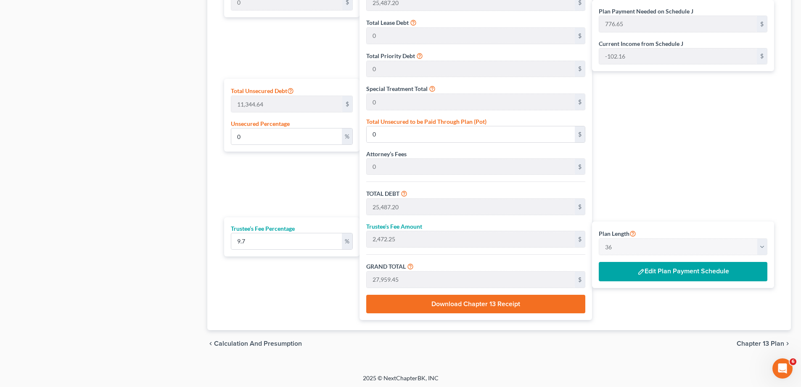
click at [675, 273] on button "Edit Plan Payment Schedule" at bounding box center [683, 271] width 169 height 19
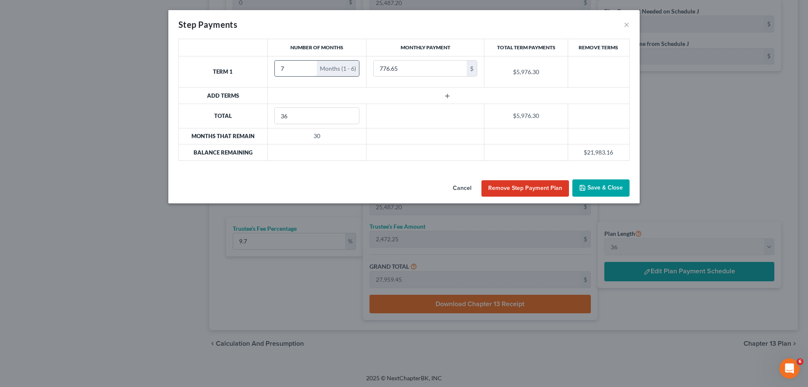
click at [307, 66] on input "7" at bounding box center [296, 69] width 42 height 16
click at [307, 66] on input "8" at bounding box center [296, 69] width 42 height 16
click at [307, 66] on input "9" at bounding box center [296, 69] width 42 height 16
click at [307, 66] on input "10" at bounding box center [294, 69] width 39 height 16
drag, startPoint x: 294, startPoint y: 69, endPoint x: 265, endPoint y: 71, distance: 29.1
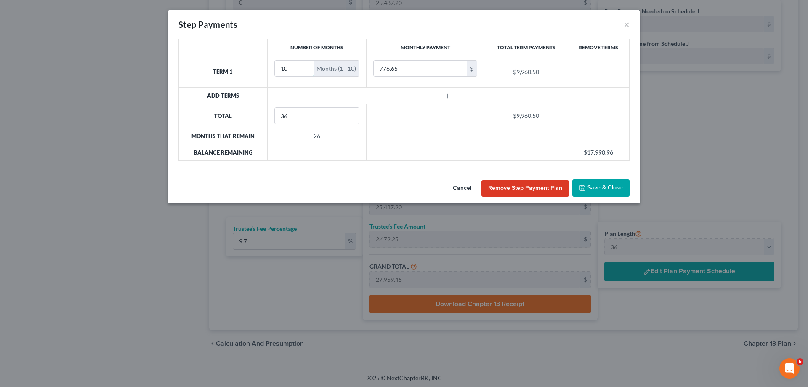
click at [265, 70] on tr "Term 1 10 Months (1 - 10) 776.65 $ $9,960.50" at bounding box center [404, 71] width 450 height 31
type input "60"
click at [560, 185] on button "Remove Step Payment Plan" at bounding box center [524, 188] width 87 height 17
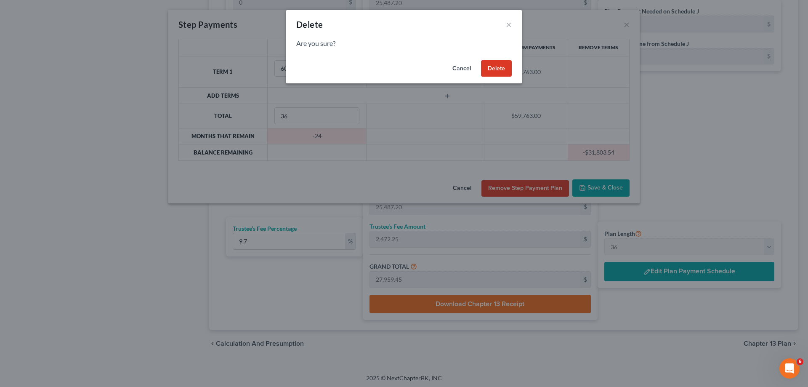
click at [497, 65] on button "Delete" at bounding box center [496, 68] width 31 height 17
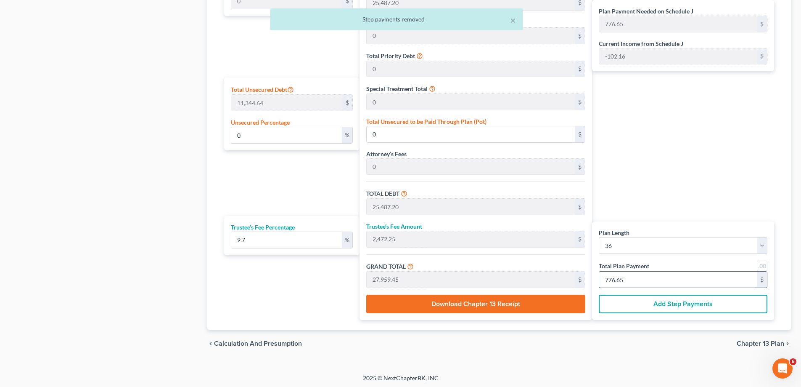
click at [678, 279] on input "776.65" at bounding box center [678, 279] width 158 height 16
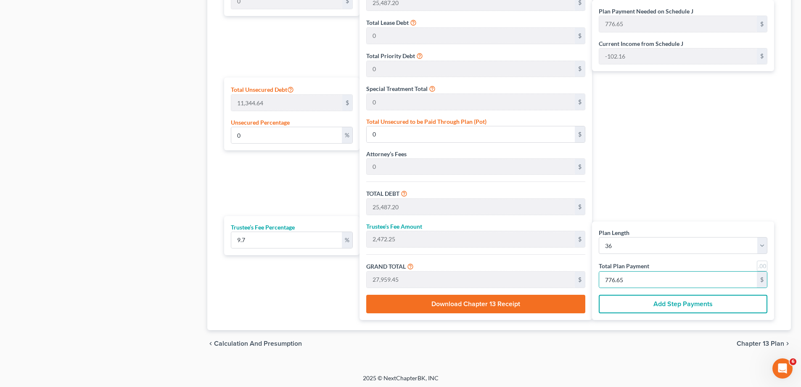
click at [522, 302] on button "Download Chapter 13 Receipt" at bounding box center [475, 303] width 219 height 19
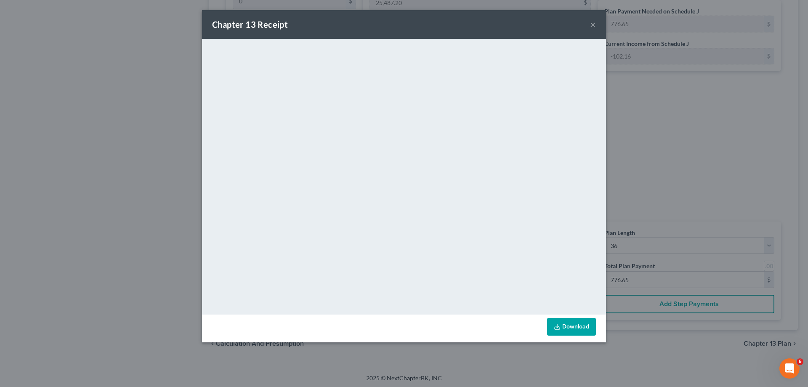
click at [568, 328] on link "Download" at bounding box center [571, 327] width 49 height 18
click at [595, 24] on div "Chapter 13 Receipt ×" at bounding box center [404, 24] width 404 height 29
click at [591, 24] on button "×" at bounding box center [593, 24] width 6 height 10
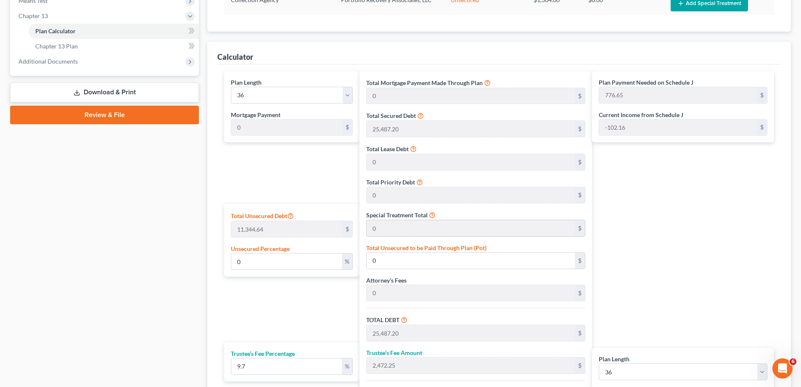
scroll to position [294, 0]
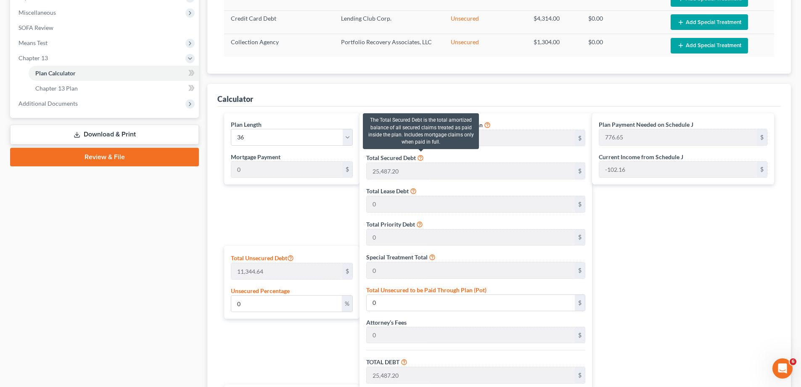
click at [420, 158] on icon at bounding box center [420, 157] width 7 height 8
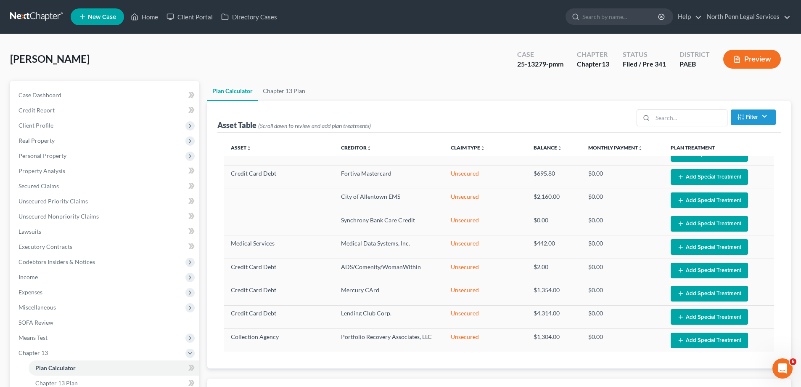
scroll to position [0, 0]
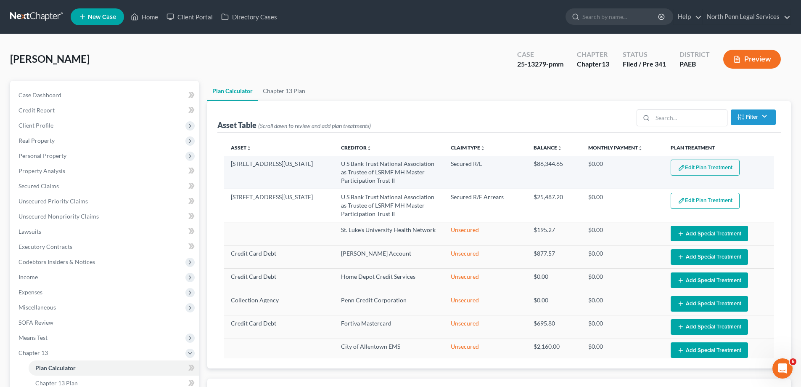
click at [694, 164] on button "Edit Plan Treatment" at bounding box center [705, 167] width 69 height 16
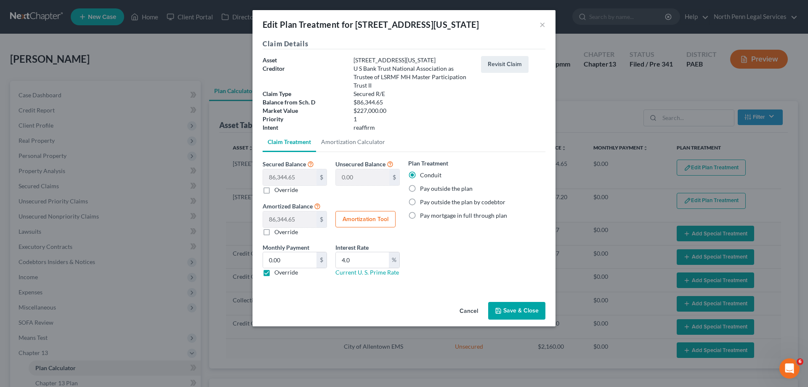
click at [420, 215] on label "Pay mortgage in full through plan" at bounding box center [463, 215] width 87 height 8
click at [423, 215] on input "Pay mortgage in full through plan" at bounding box center [425, 213] width 5 height 5
radio input "true"
click at [522, 308] on button "Save & Close" at bounding box center [516, 311] width 57 height 18
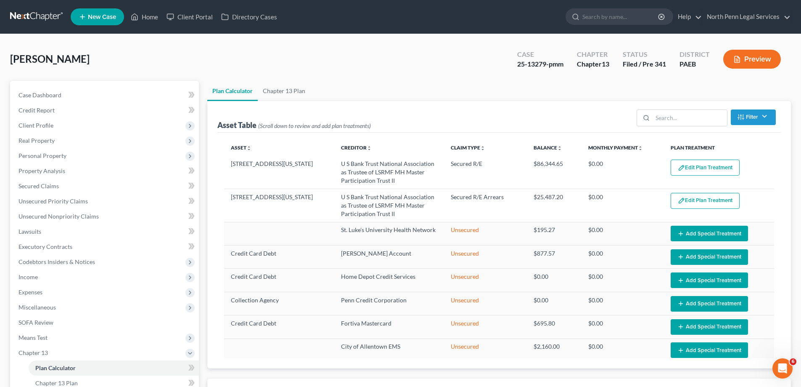
select select "35"
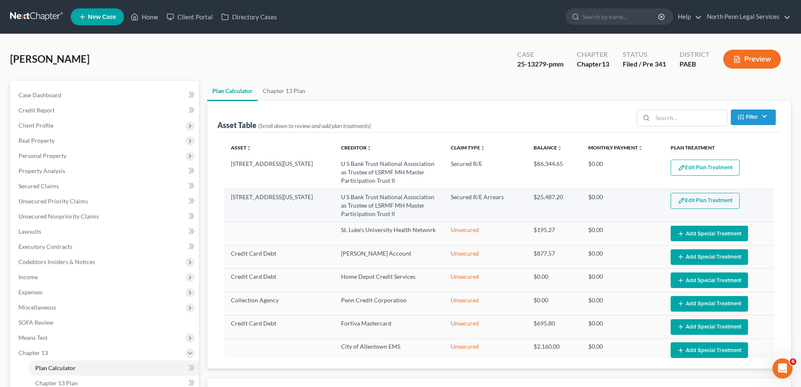
click at [687, 198] on button "Edit Plan Treatment" at bounding box center [705, 201] width 69 height 16
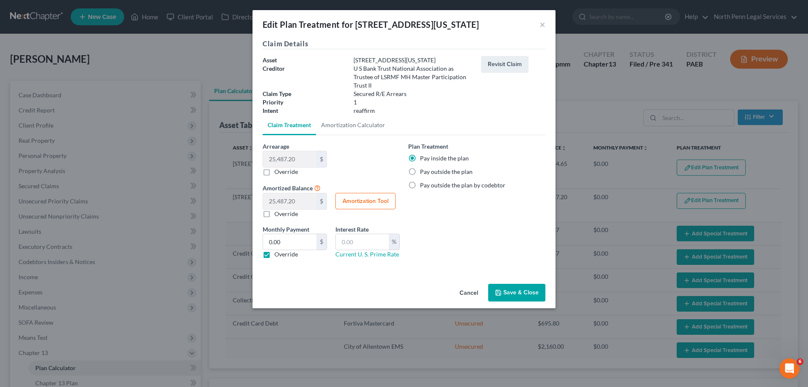
click at [274, 174] on label "Override" at bounding box center [286, 171] width 24 height 8
click at [278, 173] on input "Override" at bounding box center [280, 169] width 5 height 5
checkbox input "true"
type input "0.00"
click at [509, 292] on button "Save & Close" at bounding box center [516, 292] width 57 height 18
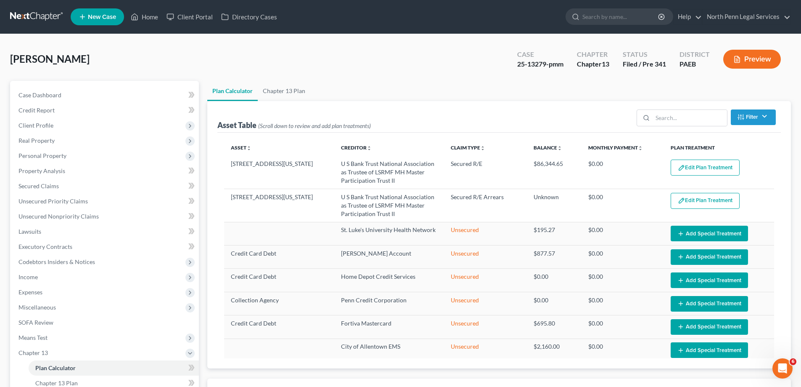
select select "35"
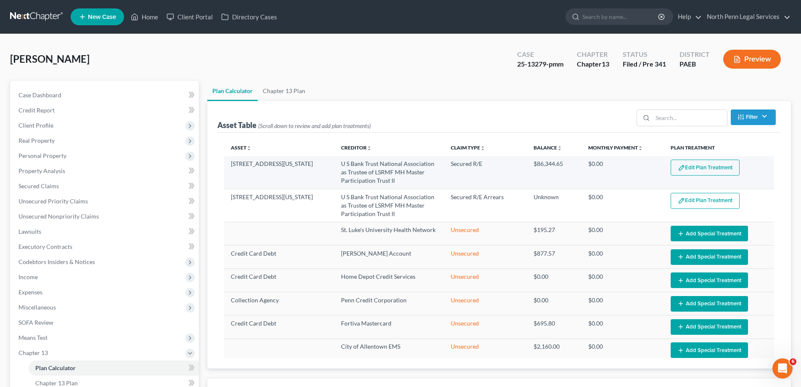
click at [691, 170] on button "Edit Plan Treatment" at bounding box center [705, 167] width 69 height 16
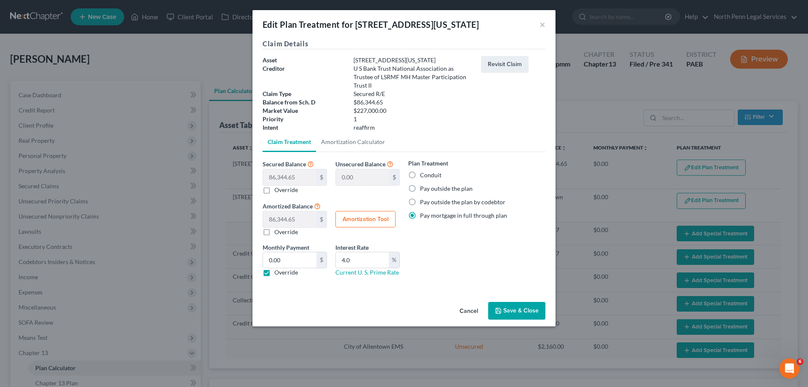
click at [522, 312] on button "Save & Close" at bounding box center [516, 311] width 57 height 18
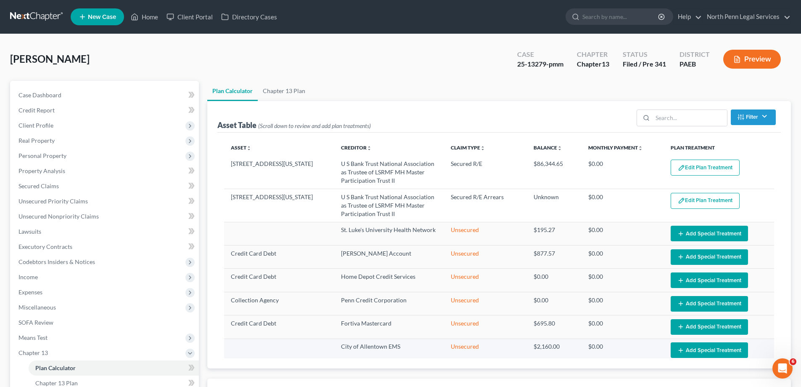
select select "35"
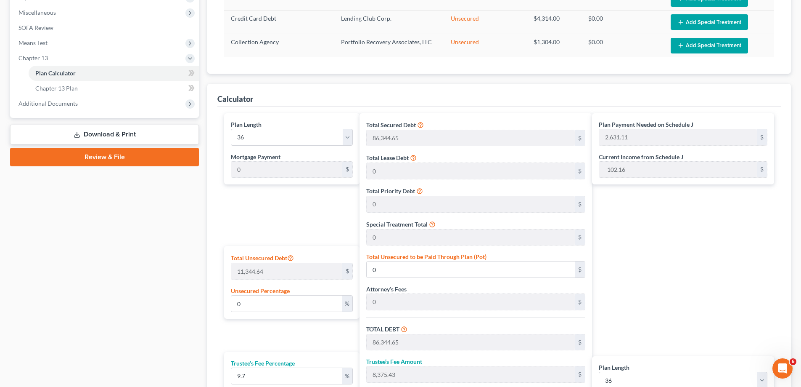
scroll to position [421, 0]
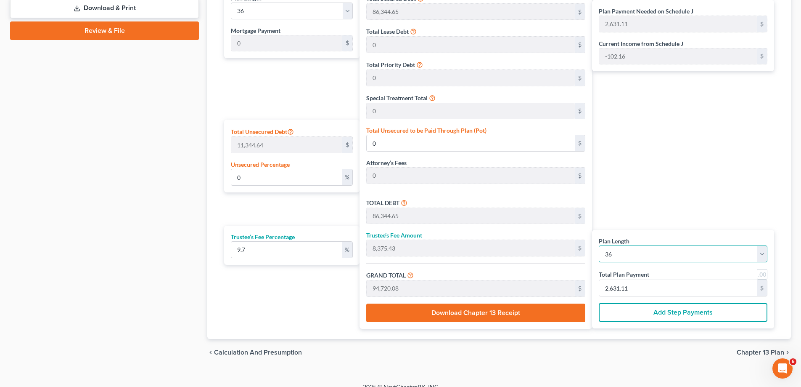
click at [620, 252] on select "1 2 3 4 5 6 7 8 9 10 11 12 13 14 15 16 17 18 19 20 21 22 23 24 25 26 27 28 29 3…" at bounding box center [683, 253] width 169 height 17
select select "79"
click at [599, 245] on select "1 2 3 4 5 6 7 8 9 10 11 12 13 14 15 16 17 18 19 20 21 22 23 24 25 26 27 28 29 3…" at bounding box center [683, 253] width 169 height 17
select select "79"
type input "1,184.00"
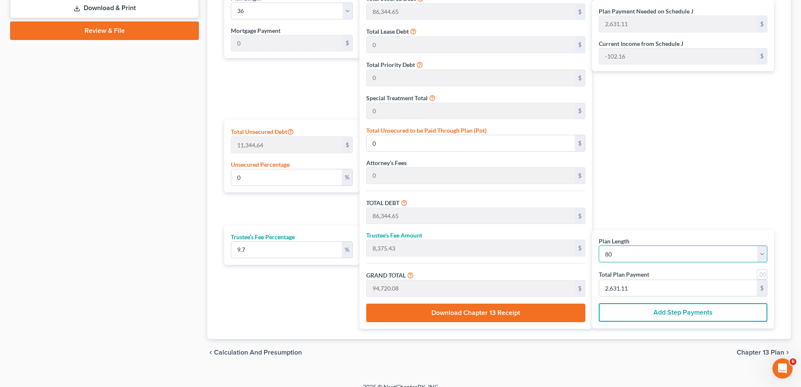
type input "1,184.00"
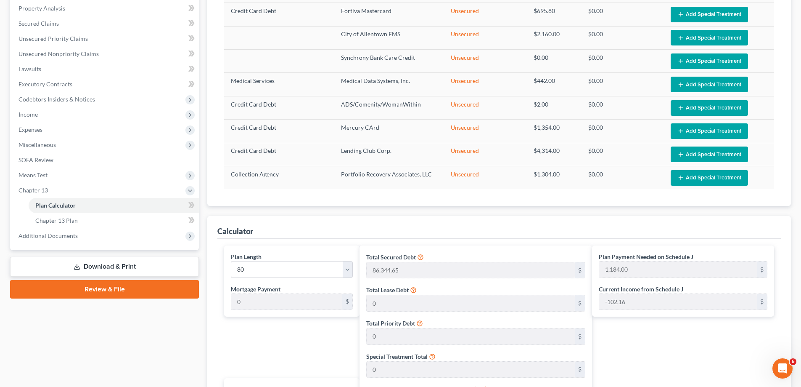
select select "79"
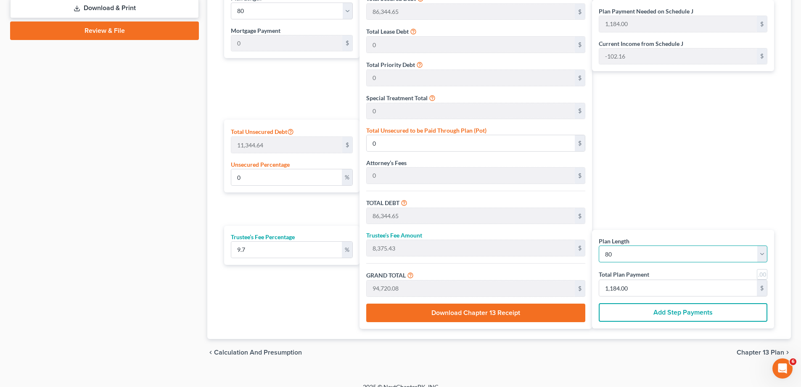
click at [646, 256] on select "1 2 3 4 5 6 7 8 9 10 11 12 13 14 15 16 17 18 19 20 21 22 23 24 25 26 27 28 29 3…" at bounding box center [683, 253] width 169 height 17
click at [599, 245] on select "1 2 3 4 5 6 7 8 9 10 11 12 13 14 15 16 17 18 19 20 21 22 23 24 25 26 27 28 29 3…" at bounding box center [683, 253] width 169 height 17
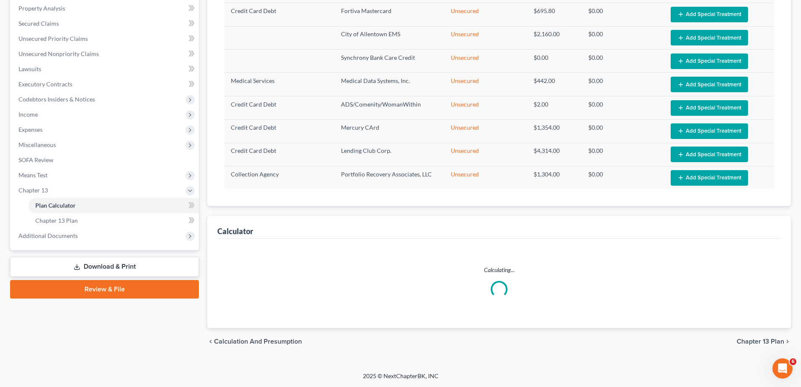
select select "59"
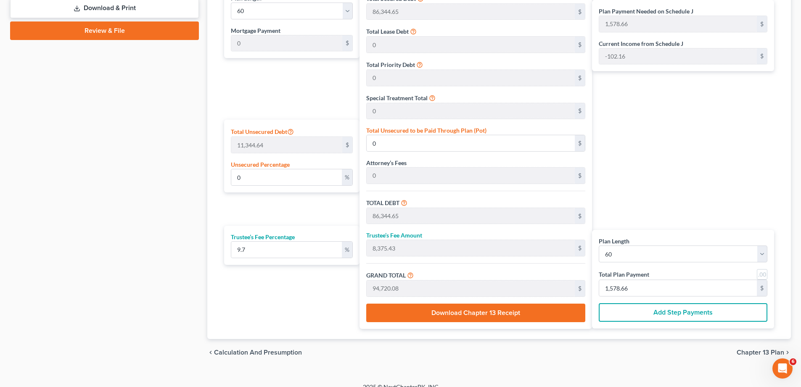
click at [666, 308] on button "Add Step Payments" at bounding box center [683, 312] width 169 height 19
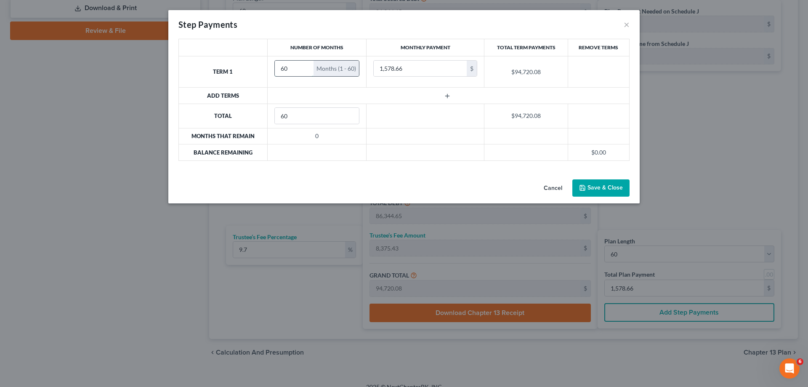
drag, startPoint x: 291, startPoint y: 69, endPoint x: 283, endPoint y: 70, distance: 7.2
click at [276, 72] on input "60" at bounding box center [294, 69] width 39 height 16
type input "12"
click at [455, 72] on input "1,578.66" at bounding box center [419, 69] width 93 height 16
type input "200.00"
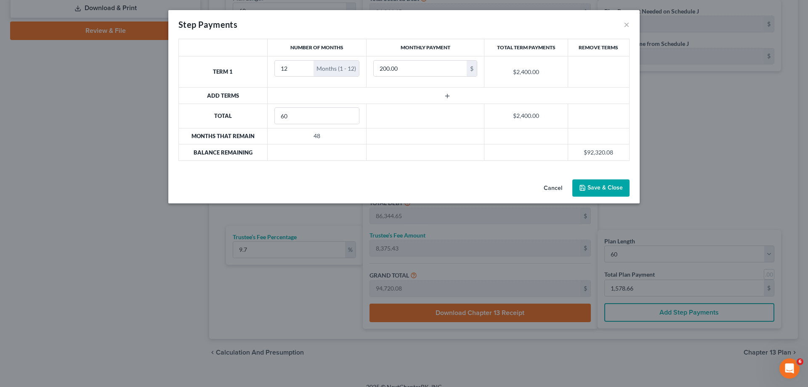
click at [458, 175] on div "Number of Months Monthly Payment Total Term Payments Remove Terms Term 1 12 Mon…" at bounding box center [403, 107] width 471 height 137
click at [304, 115] on input "60" at bounding box center [317, 116] width 85 height 16
click at [436, 181] on div "Cancel Save & Close" at bounding box center [403, 190] width 471 height 28
click at [592, 187] on button "Save & Close" at bounding box center [600, 188] width 57 height 18
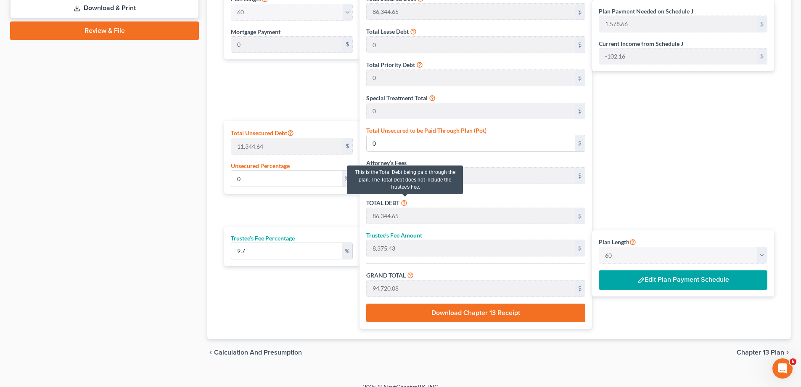
click at [405, 203] on icon at bounding box center [404, 202] width 7 height 8
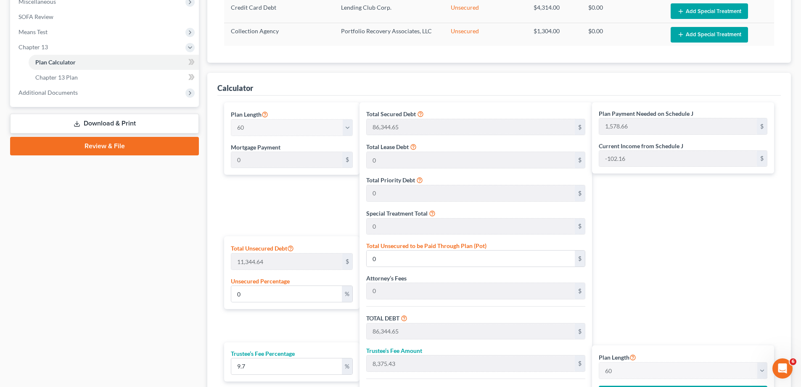
scroll to position [432, 0]
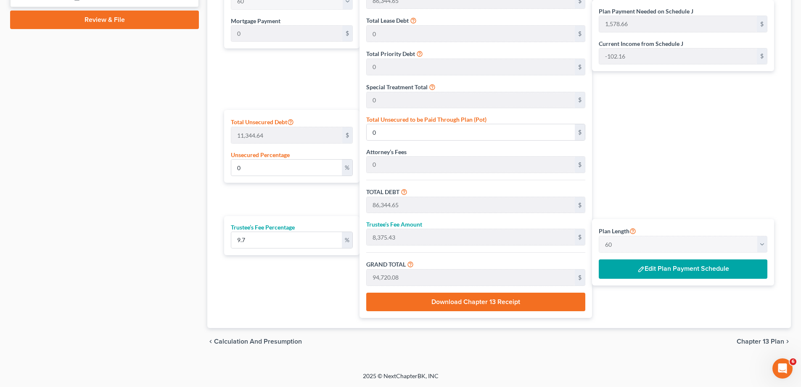
click at [752, 339] on span "Chapter 13 Plan" at bounding box center [761, 341] width 48 height 7
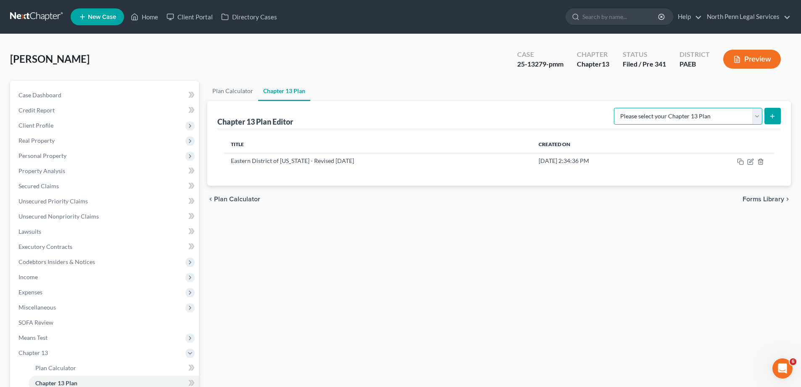
click at [755, 113] on select "Please select your Chapter 13 Plan Eastern District of [US_STATE] - Effective […" at bounding box center [688, 116] width 148 height 17
select select "2"
click at [614, 108] on select "Please select your Chapter 13 Plan Eastern District of [US_STATE] - Effective […" at bounding box center [688, 116] width 148 height 17
click at [769, 114] on button "submit" at bounding box center [773, 116] width 16 height 16
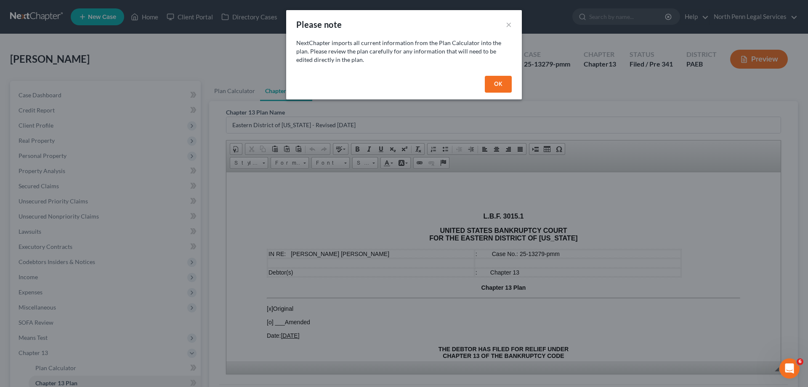
click at [500, 82] on button "OK" at bounding box center [498, 84] width 27 height 17
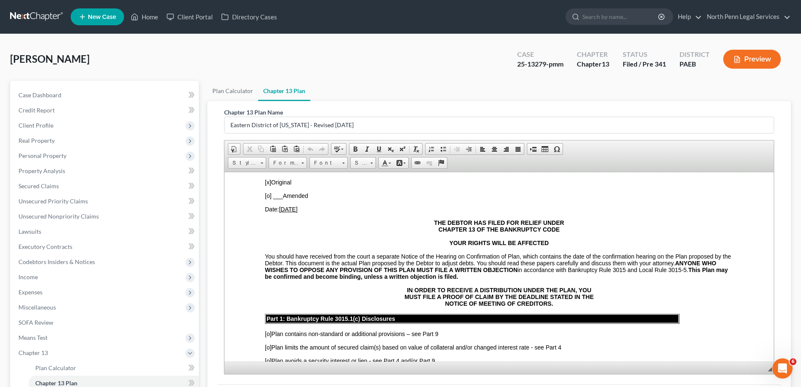
scroll to position [42, 0]
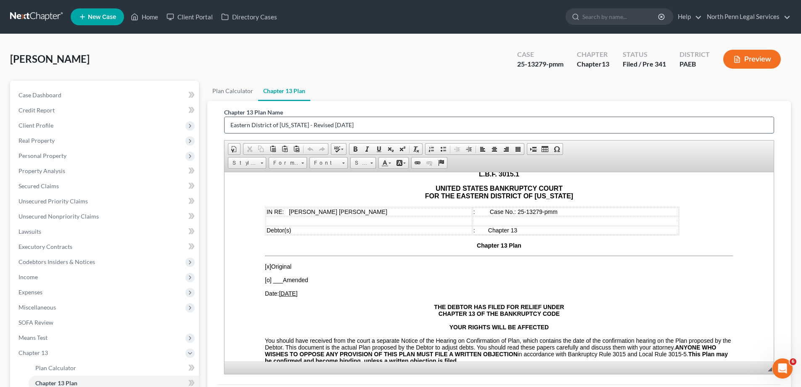
click at [381, 126] on input "Eastern District of [US_STATE] - Revised [DATE]" at bounding box center [499, 125] width 549 height 16
click at [231, 125] on input "Eastern District of [US_STATE] - Revised [DATE]" at bounding box center [499, 125] width 549 height 16
drag, startPoint x: 393, startPoint y: 122, endPoint x: 340, endPoint y: 125, distance: 53.1
click at [340, 125] on input "Revised Eastern District of [US_STATE] - Revised [DATE]" at bounding box center [499, 125] width 549 height 16
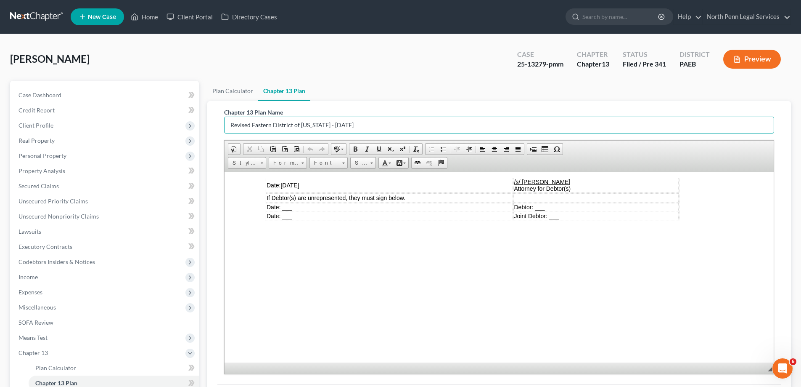
scroll to position [106, 0]
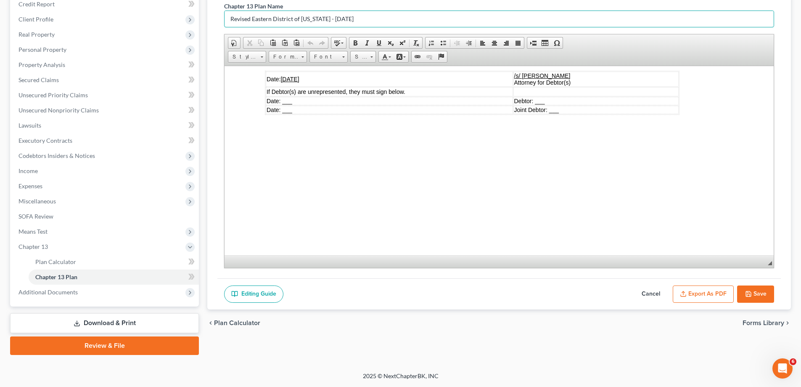
type input "Revised Eastern District of [US_STATE] - [DATE]"
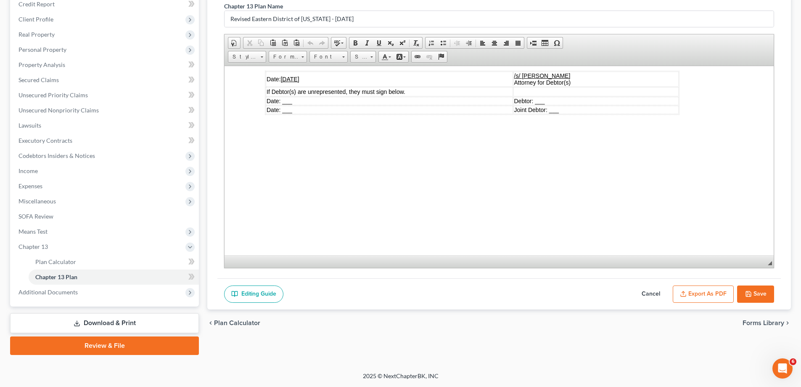
click at [743, 290] on button "Save" at bounding box center [755, 294] width 37 height 18
select select "2"
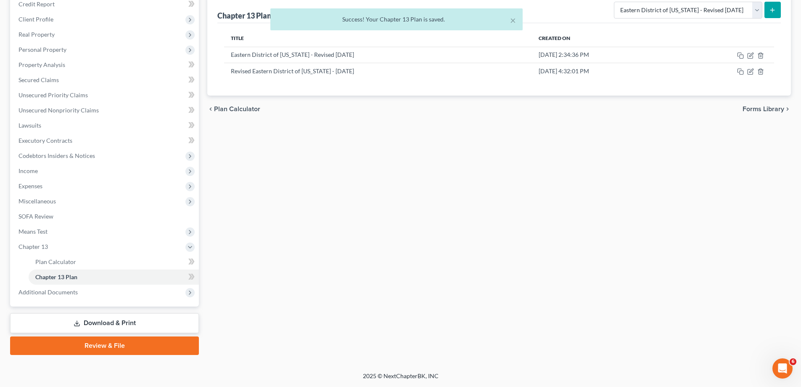
scroll to position [0, 0]
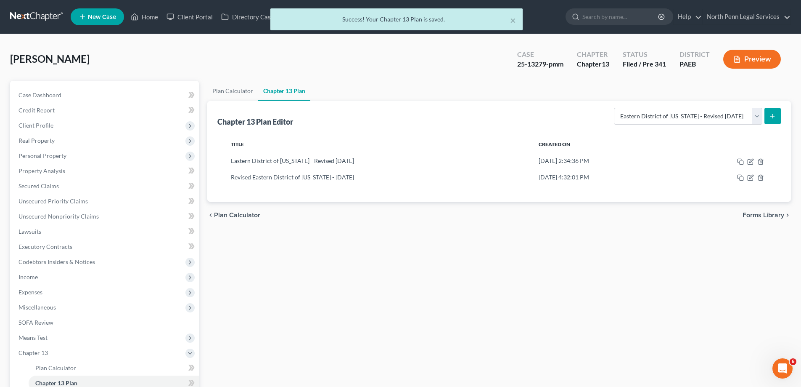
click at [766, 16] on div "× Success! Your Chapter 13 Plan is saved." at bounding box center [396, 21] width 801 height 26
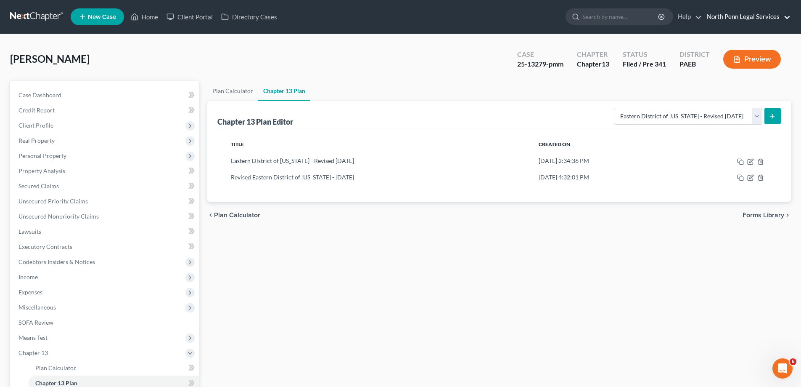
click at [785, 19] on link "North Penn Legal Services" at bounding box center [747, 16] width 88 height 15
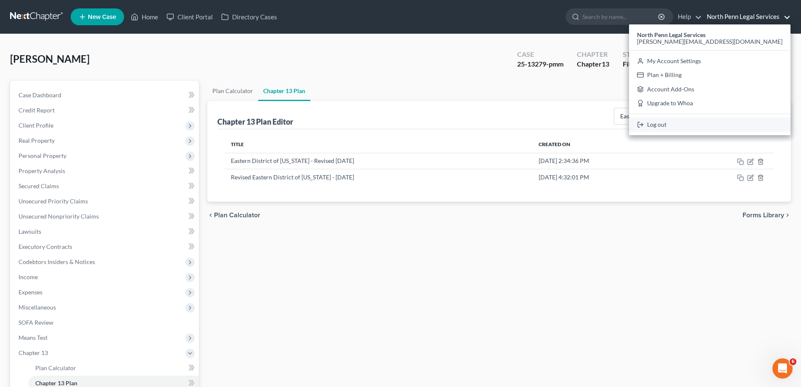
click at [752, 122] on link "Log out" at bounding box center [710, 124] width 162 height 14
